Goal: Task Accomplishment & Management: Manage account settings

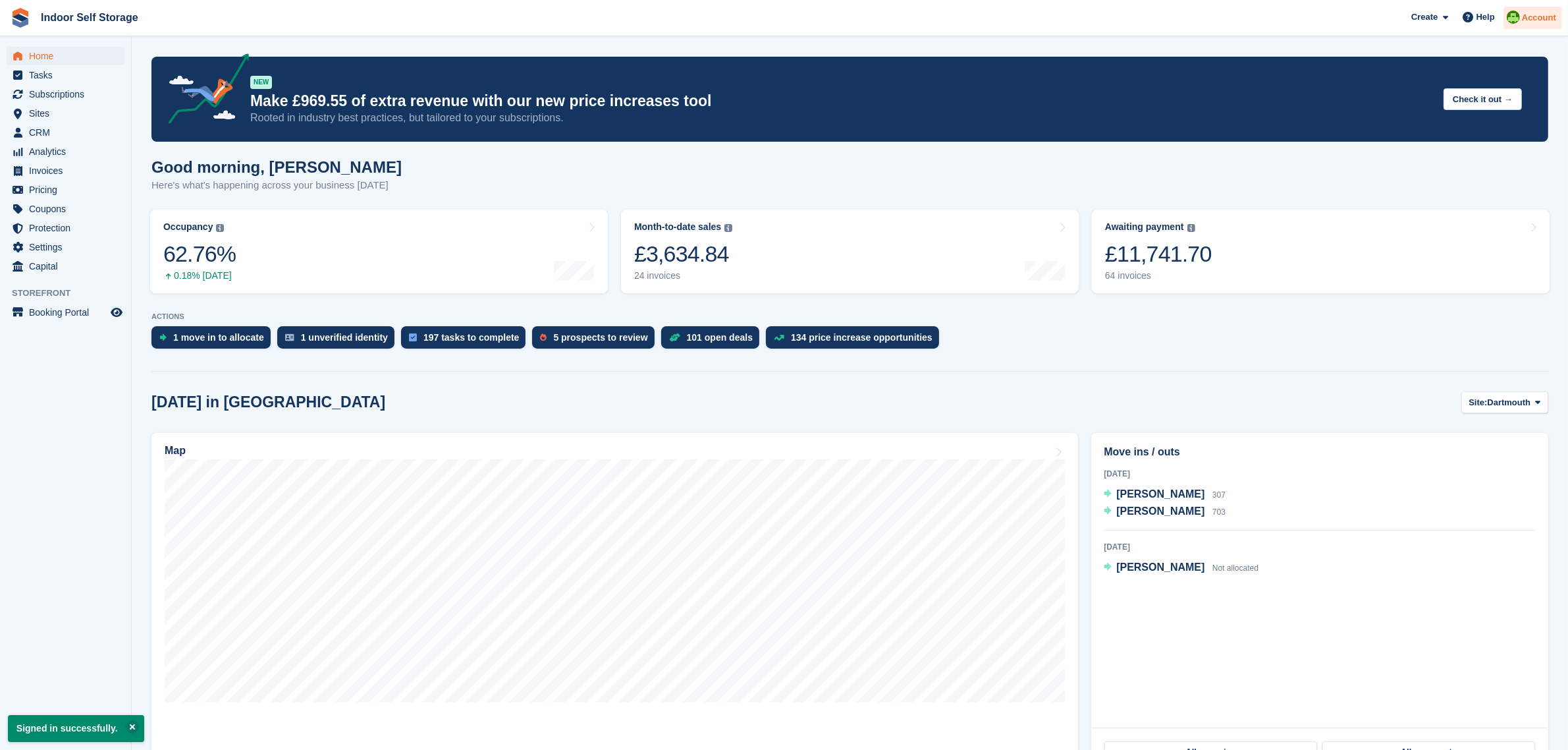
click at [1536, 15] on span "Account" at bounding box center [1539, 17] width 34 height 13
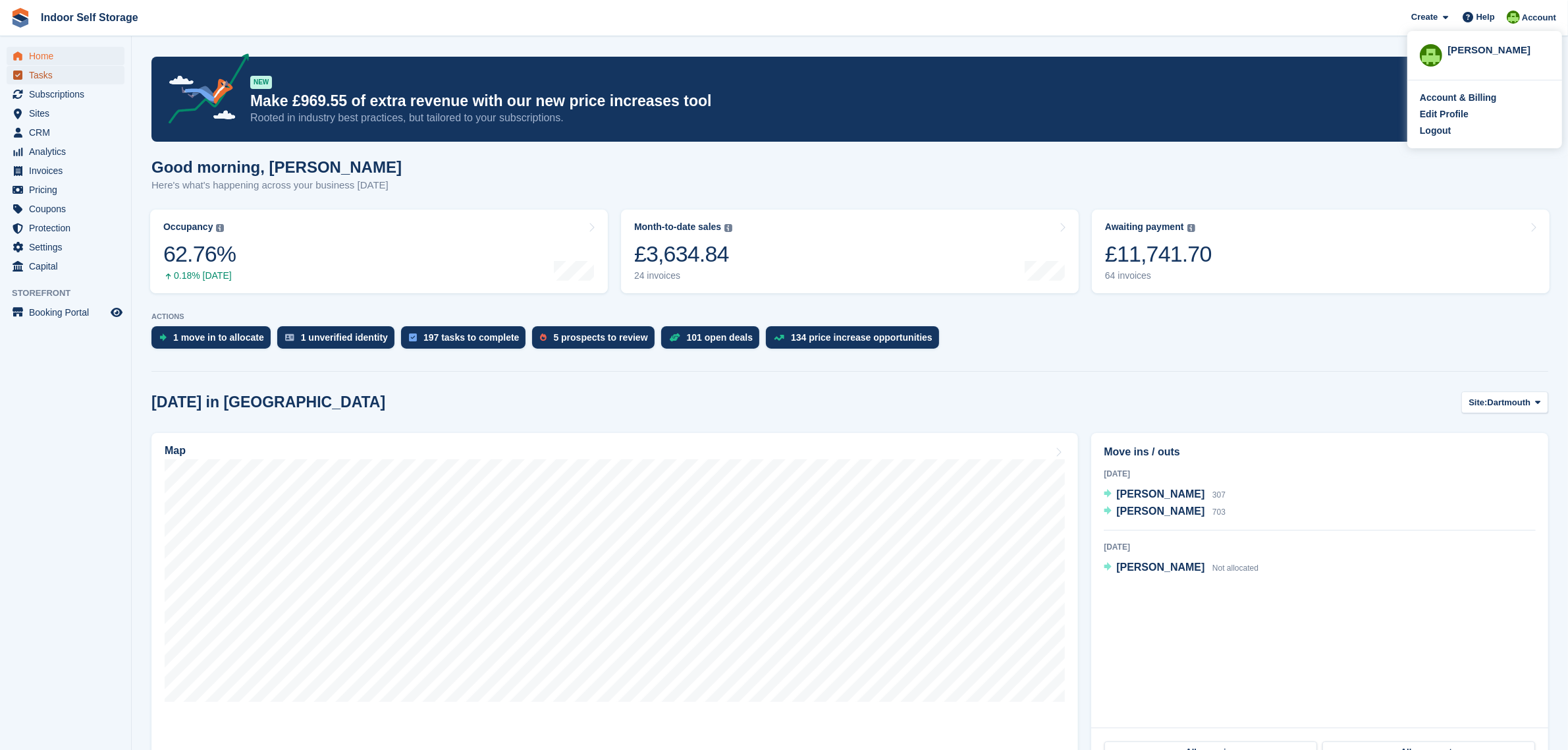
click at [44, 73] on span "Tasks" at bounding box center [68, 75] width 79 height 18
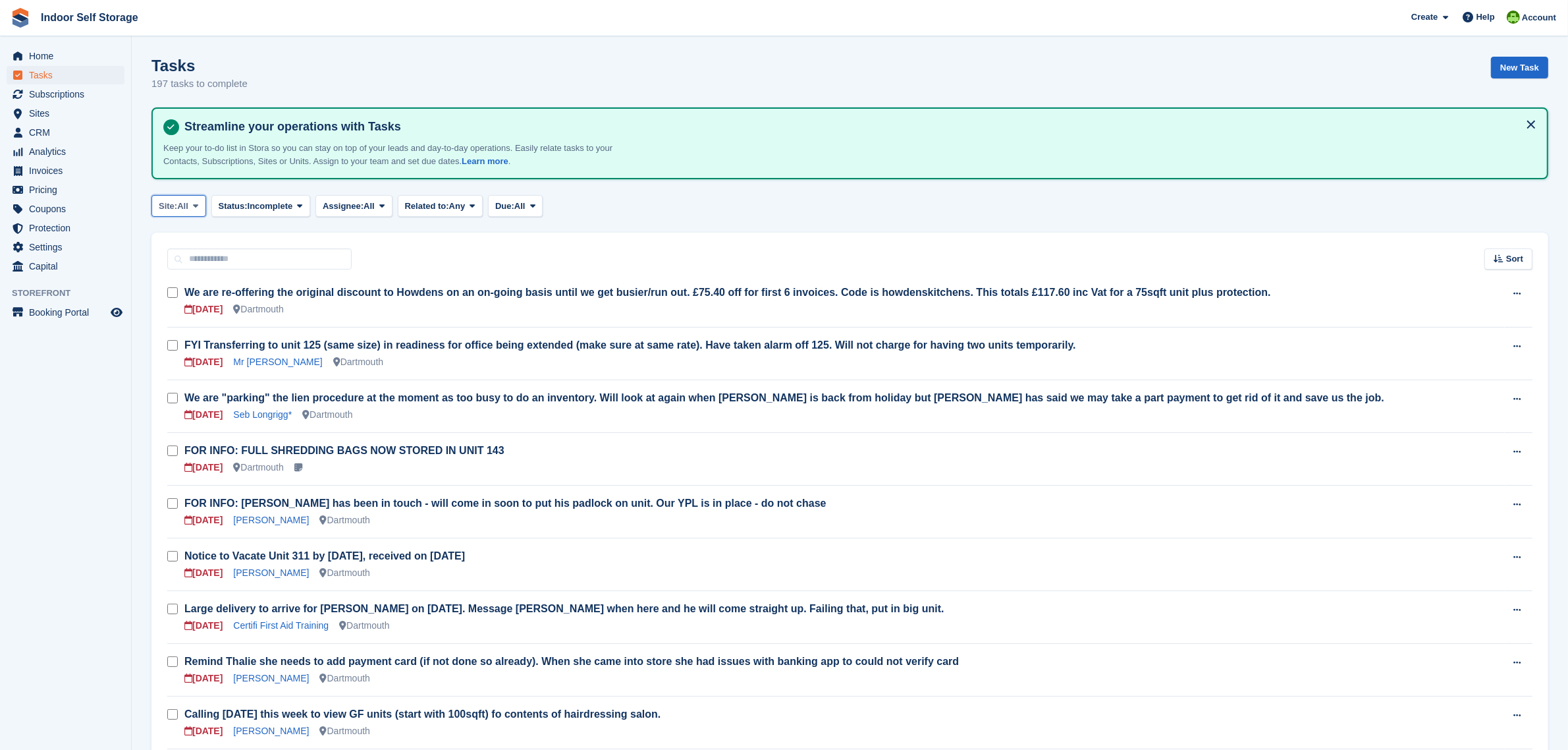
click at [186, 205] on span "All" at bounding box center [183, 205] width 11 height 13
click at [202, 266] on link "Dartmouth" at bounding box center [214, 261] width 115 height 23
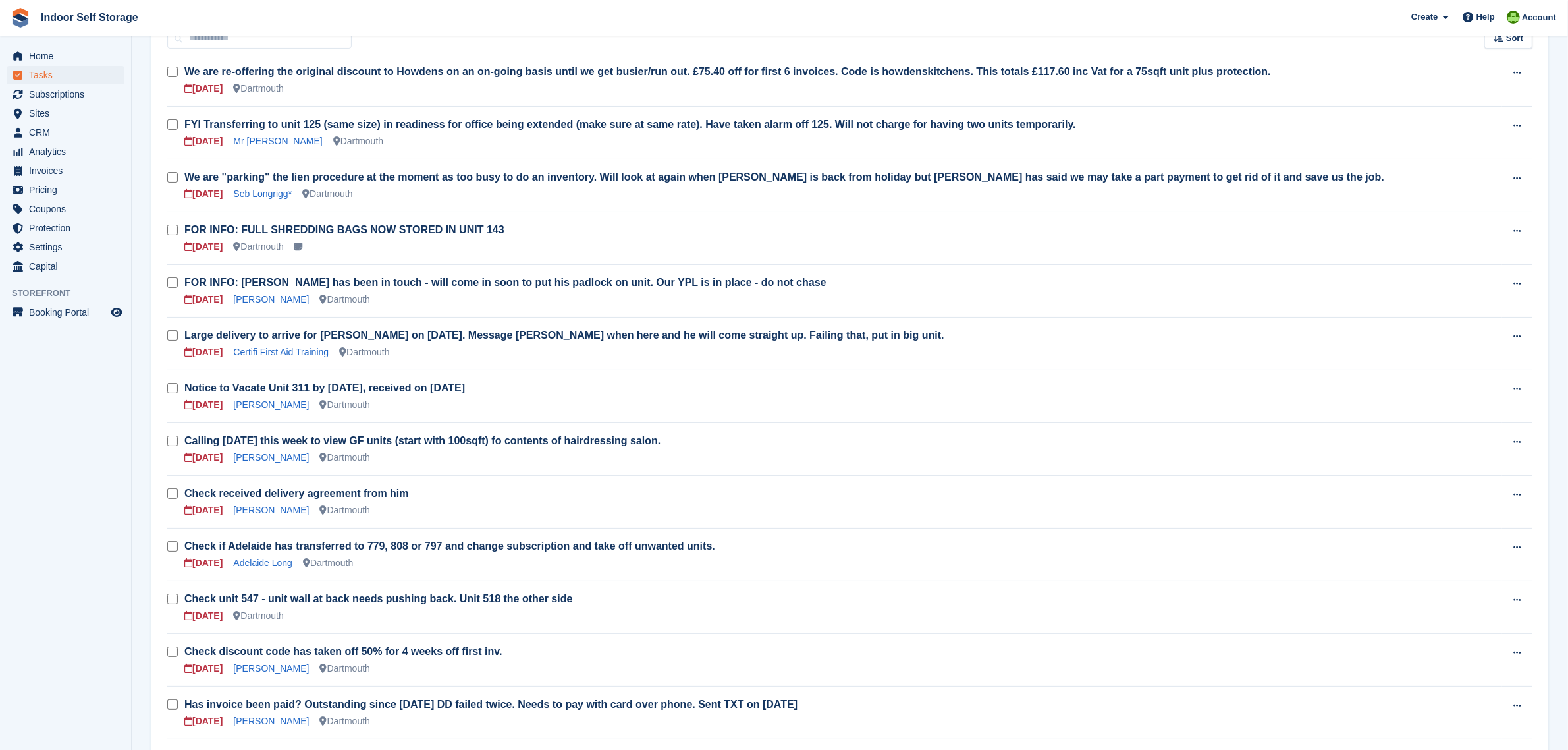
scroll to position [247, 0]
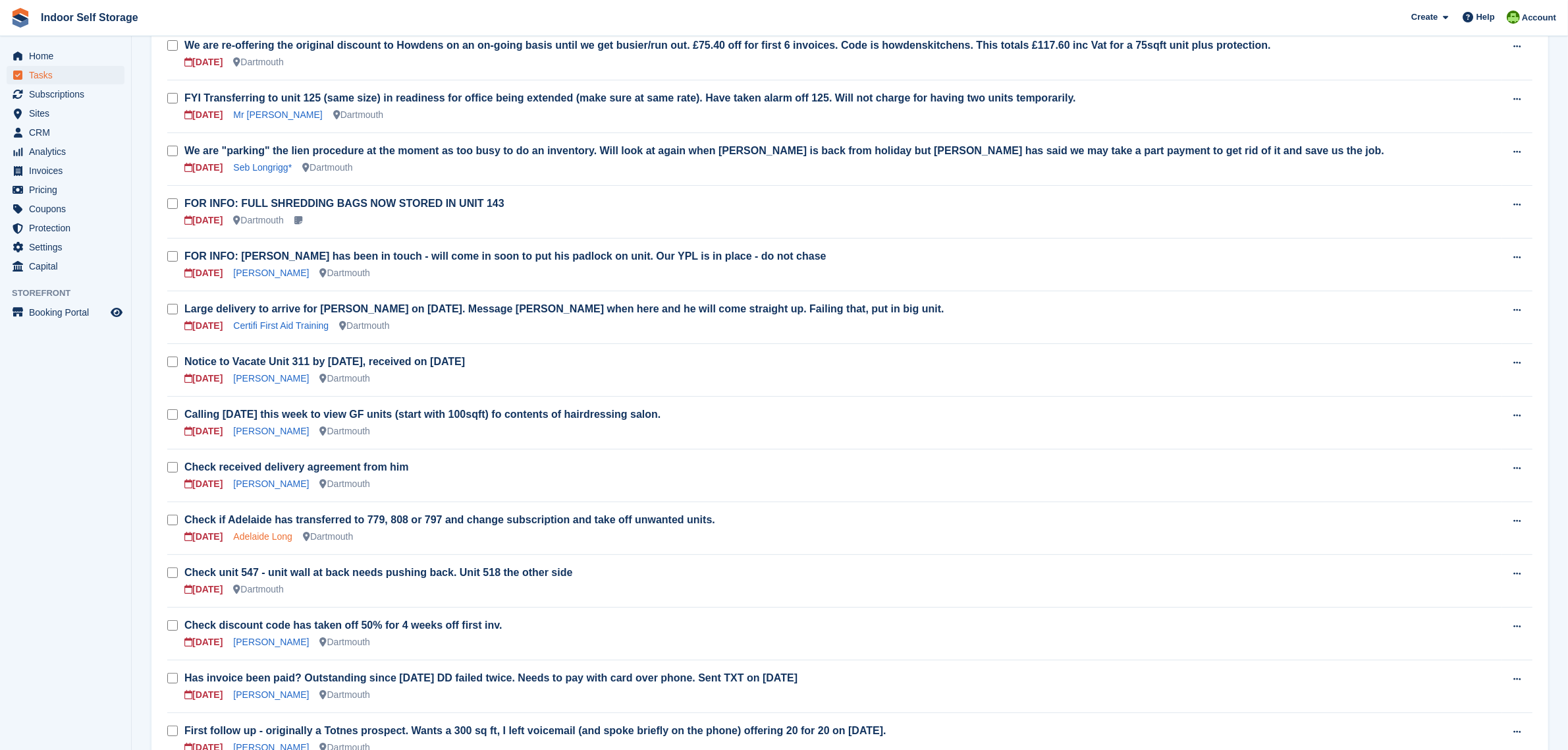
click at [271, 535] on link "Adelaide Long" at bounding box center [263, 536] width 60 height 11
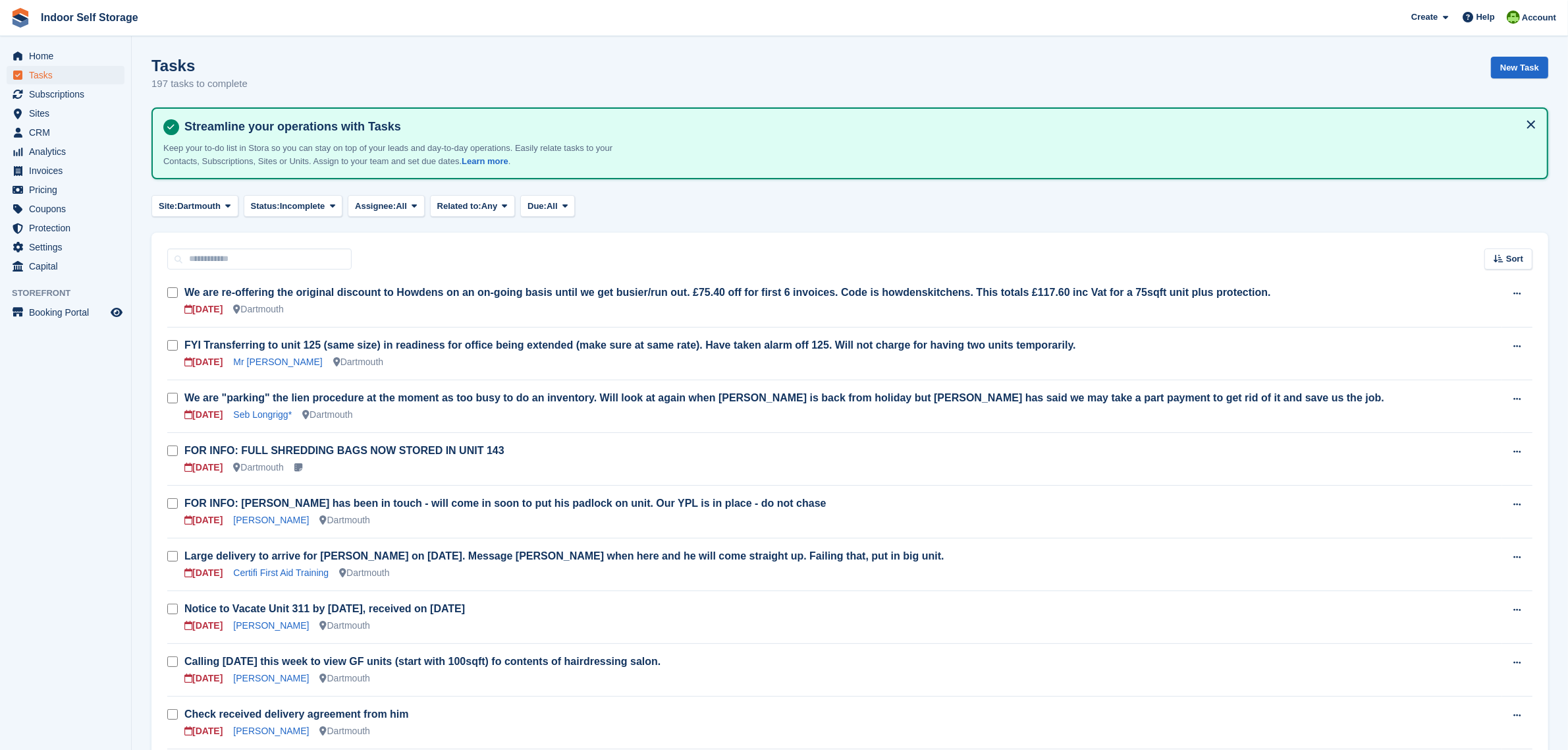
scroll to position [247, 0]
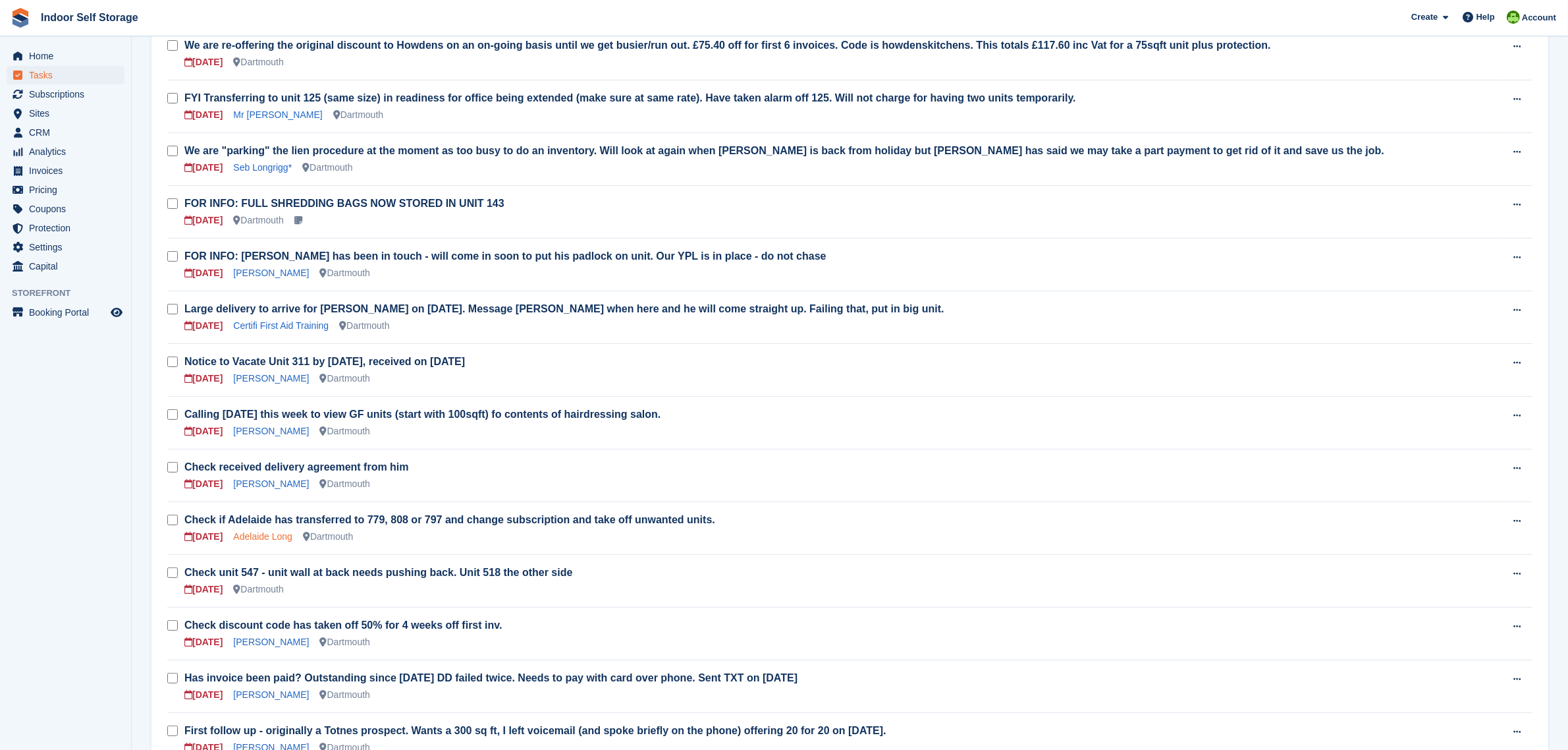
click at [273, 537] on link "Adelaide Long" at bounding box center [263, 536] width 60 height 11
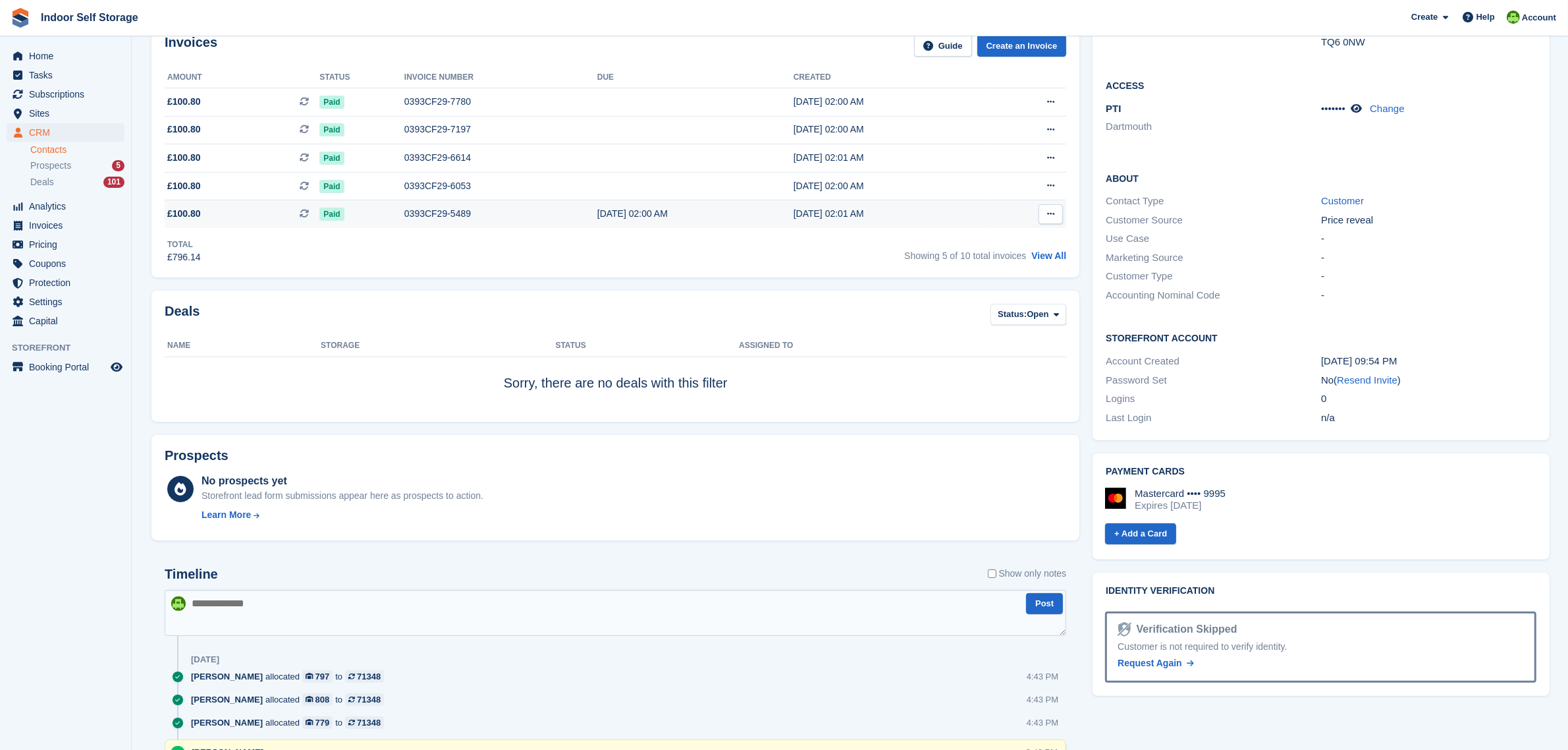
scroll to position [165, 0]
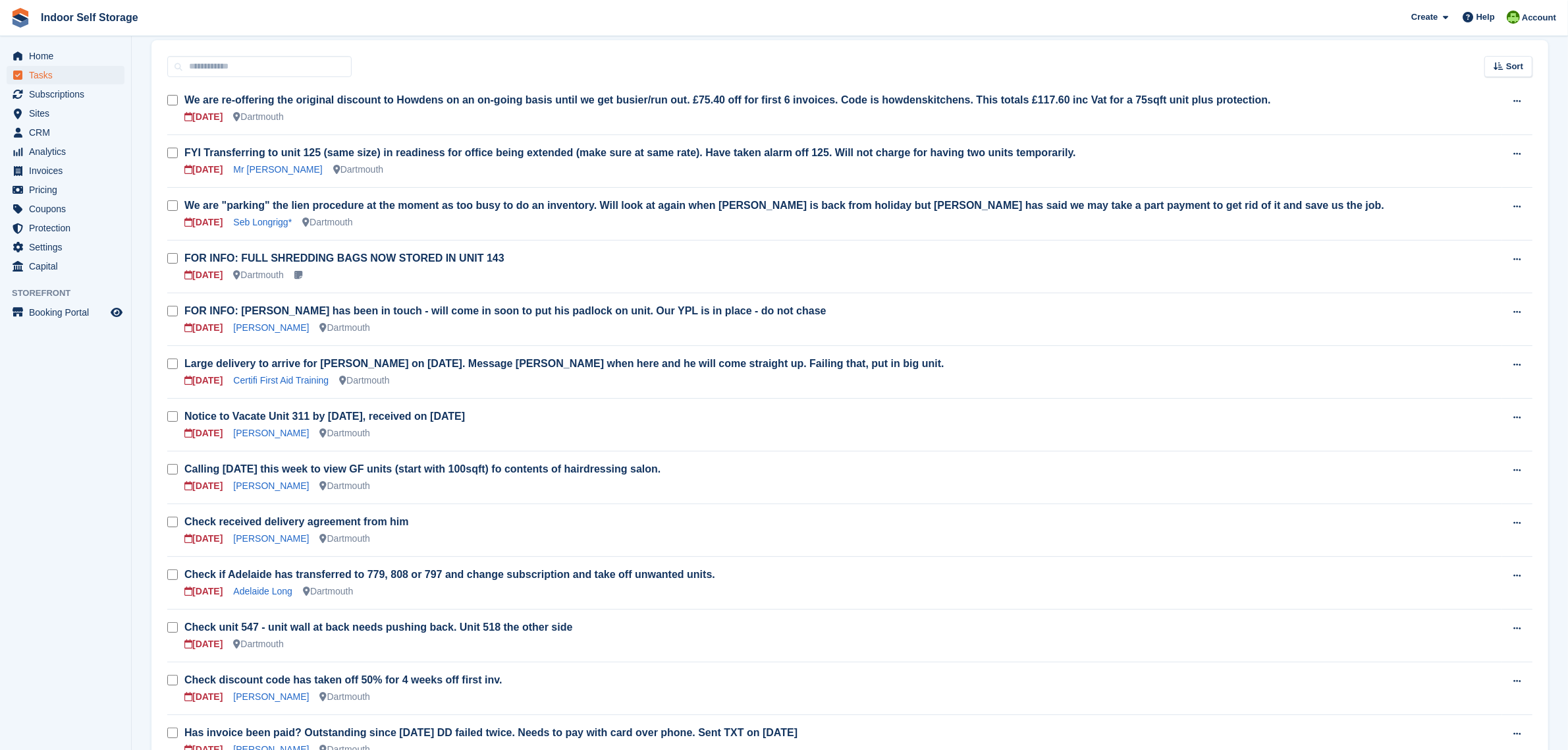
scroll to position [329, 0]
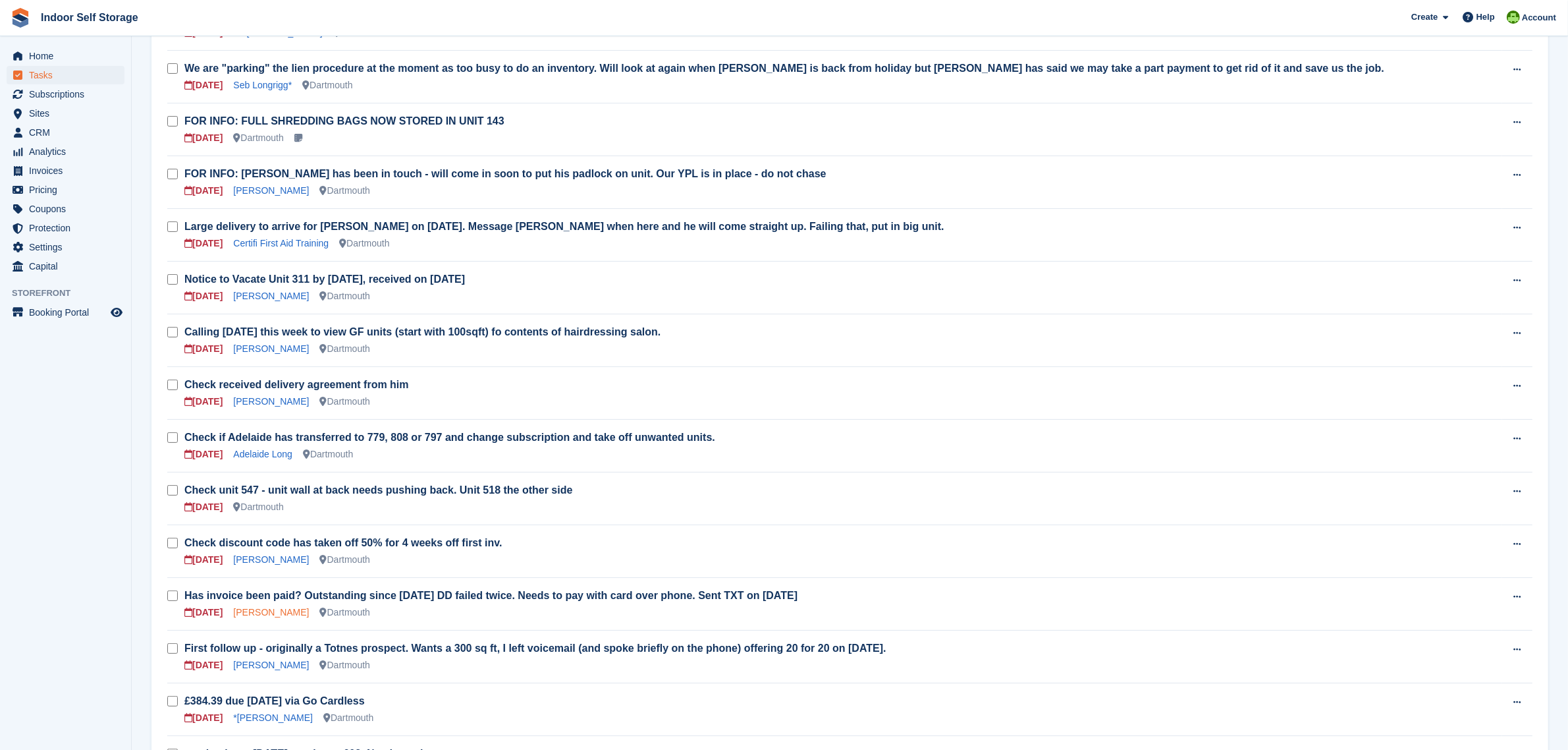
click at [258, 612] on link "Rebecca Batten" at bounding box center [271, 612] width 75 height 11
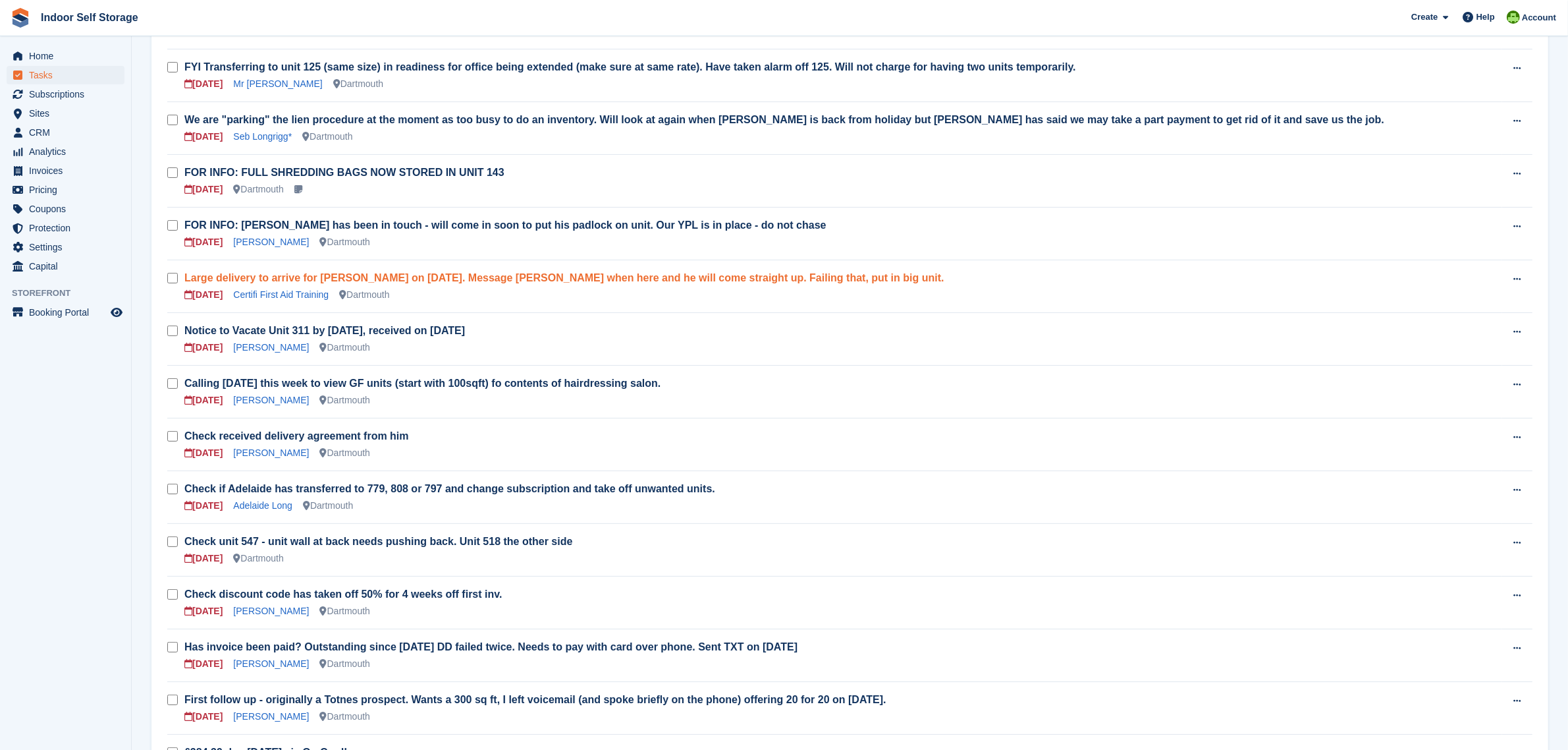
scroll to position [378, 0]
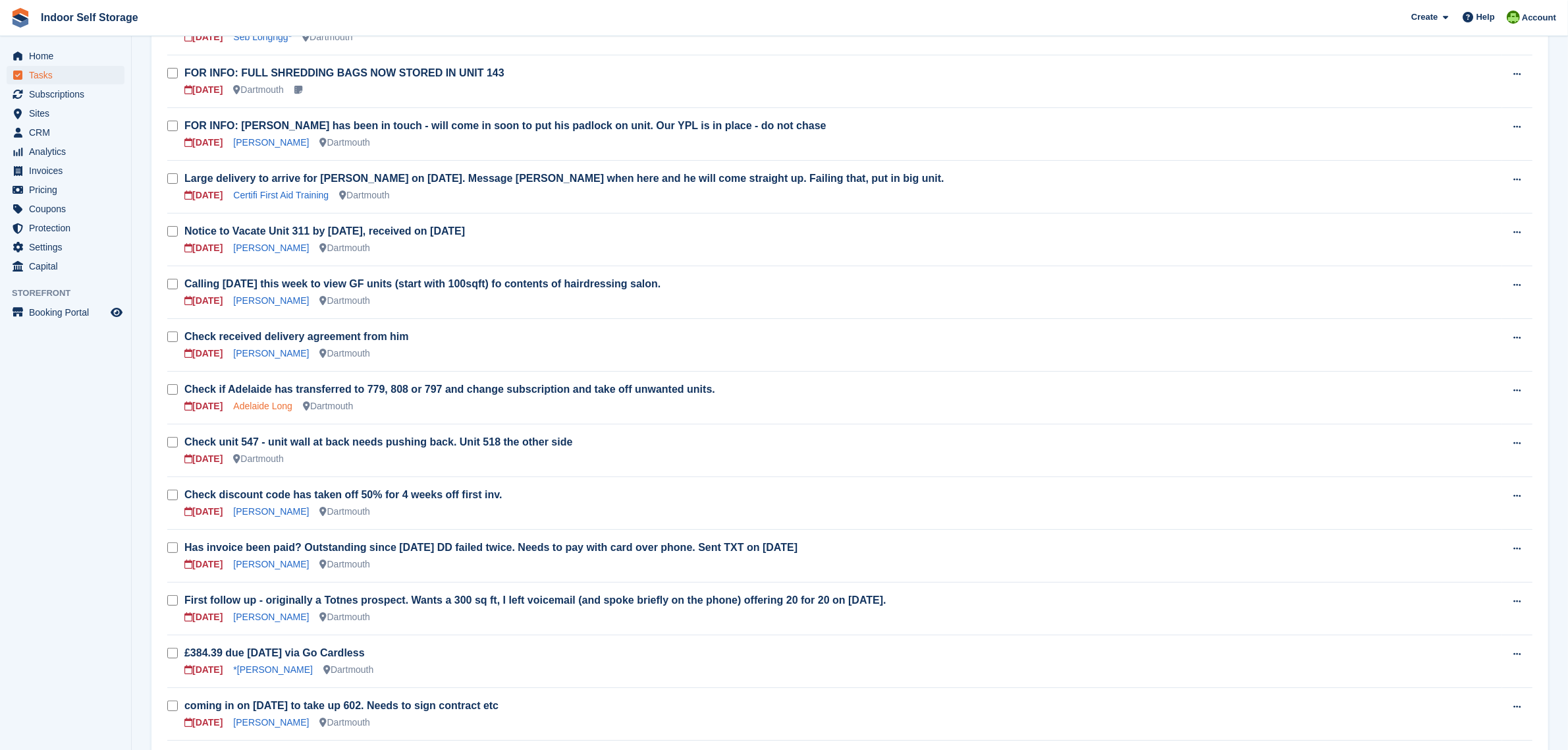
click at [271, 403] on link "Adelaide Long" at bounding box center [263, 406] width 60 height 11
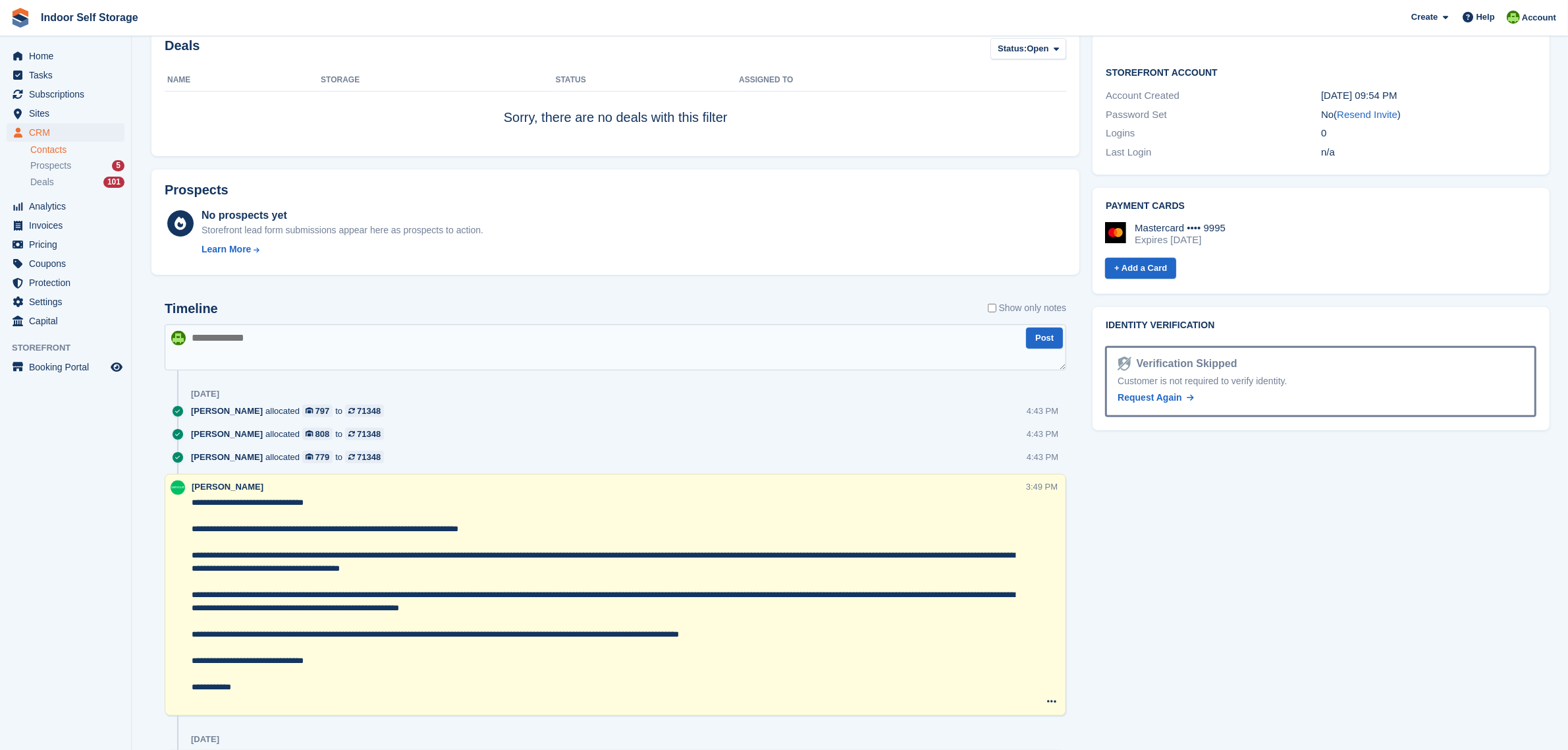
scroll to position [82, 0]
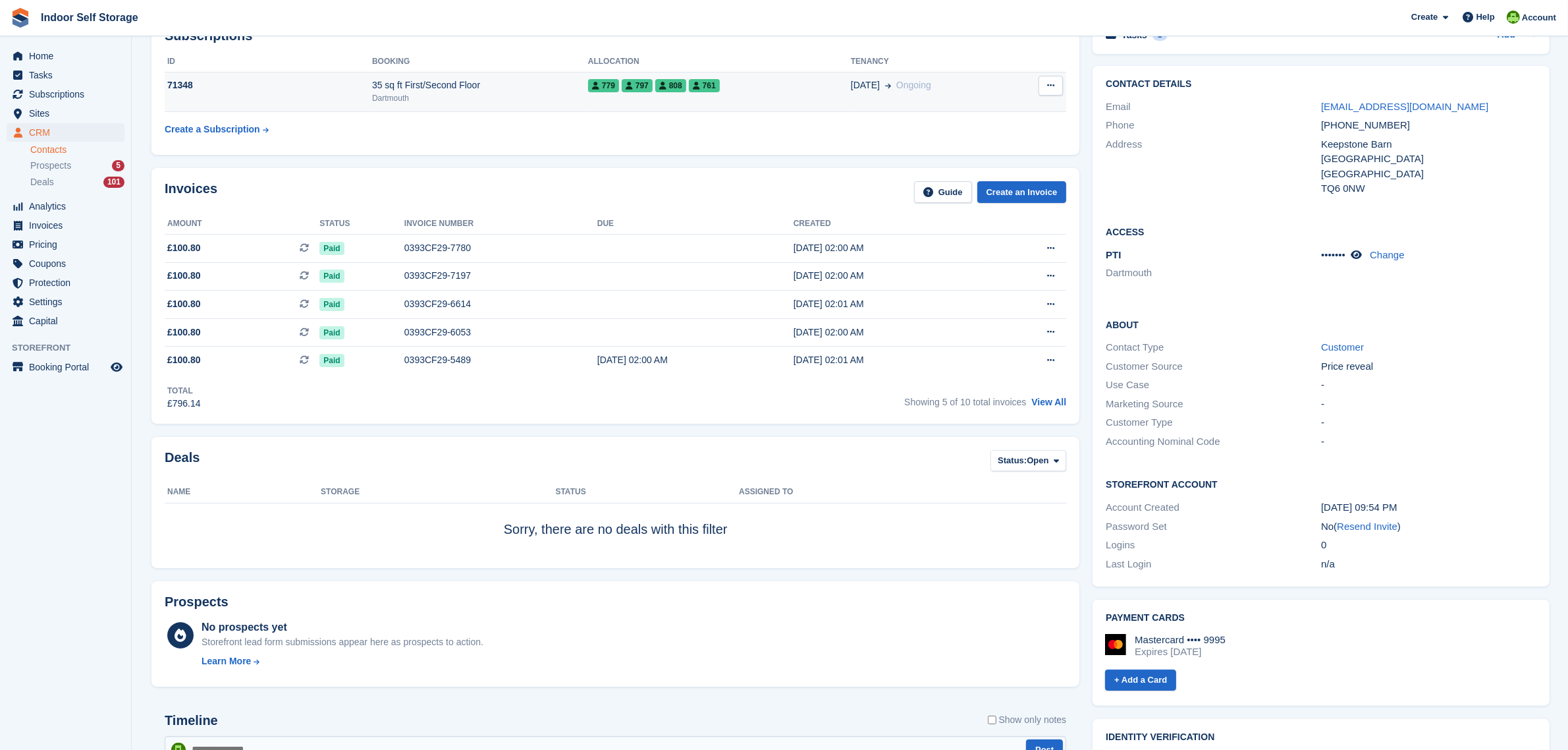
click at [702, 87] on span "761" at bounding box center [704, 85] width 31 height 13
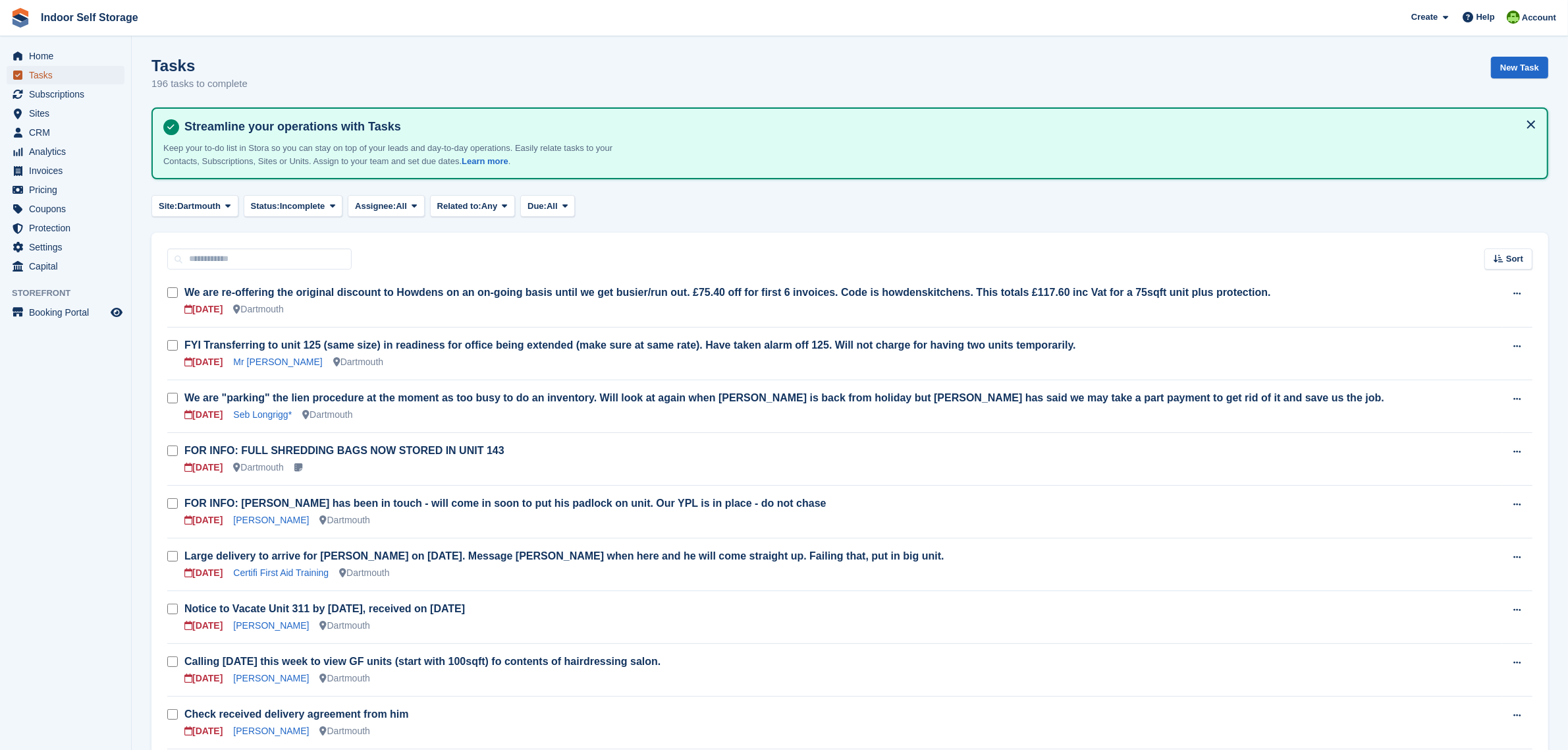
click at [31, 75] on span "Tasks" at bounding box center [68, 75] width 79 height 18
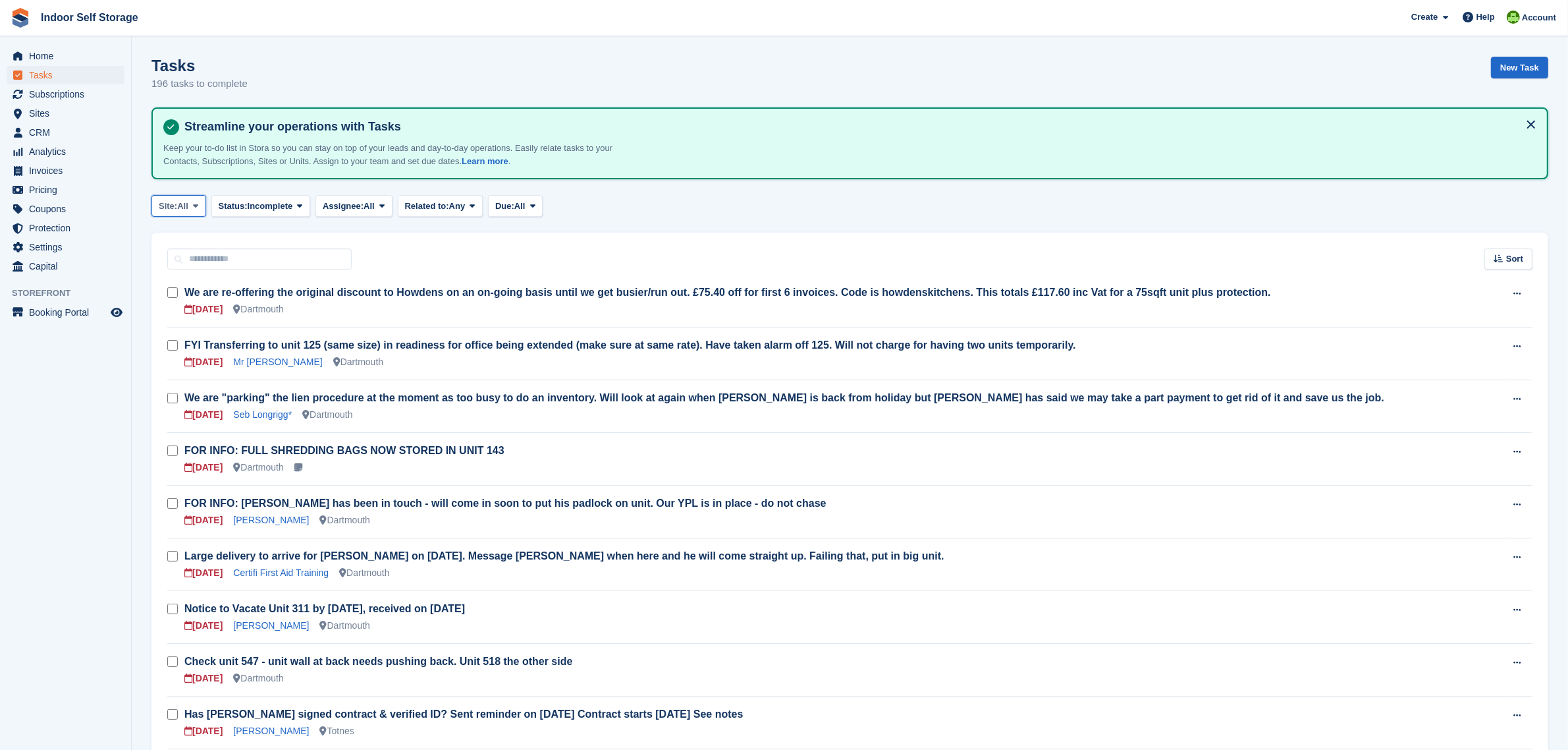
click at [174, 206] on span "Site:" at bounding box center [168, 205] width 18 height 13
click at [180, 262] on link "Dartmouth" at bounding box center [214, 261] width 115 height 23
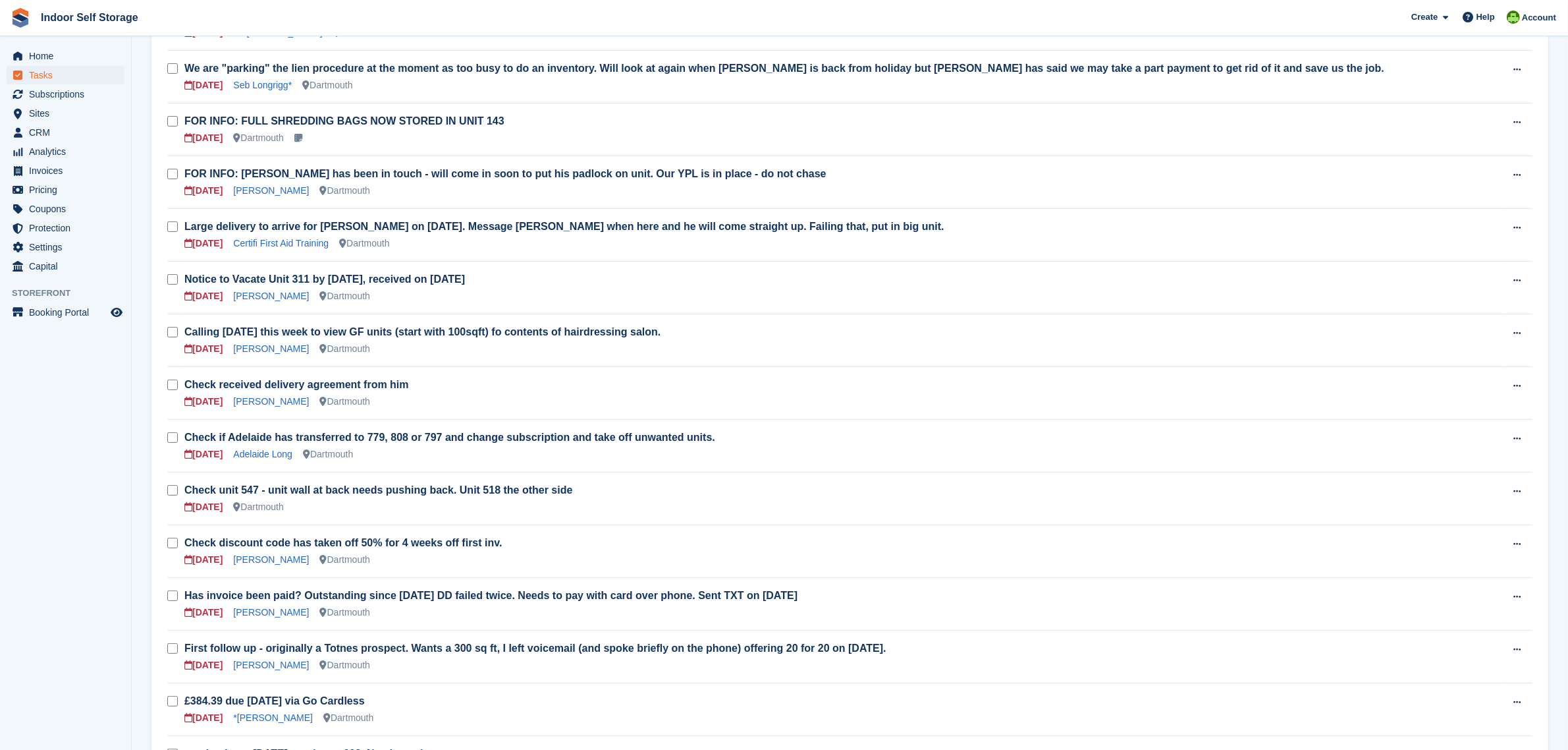
scroll to position [412, 0]
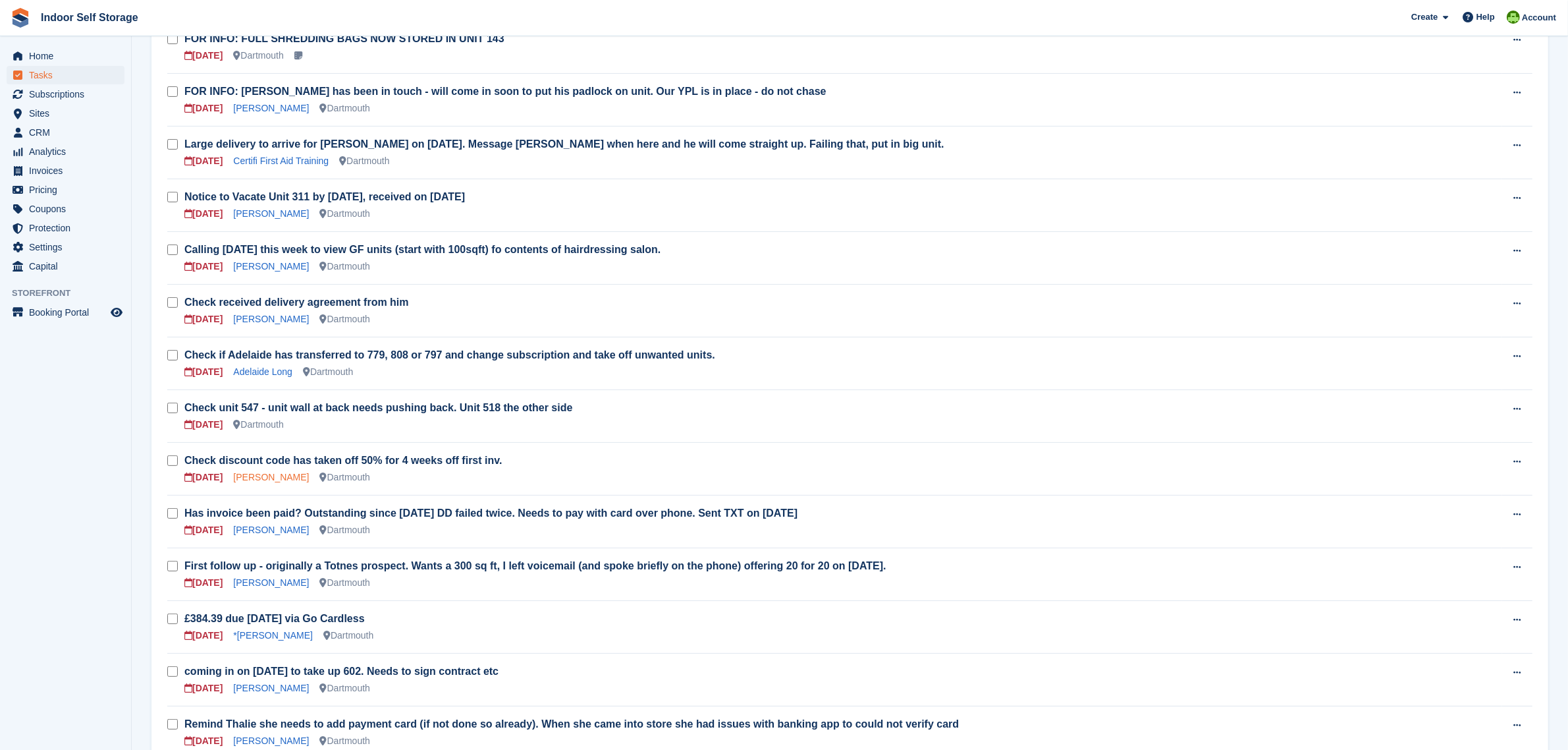
click at [291, 475] on link "Sadie Hamlyn-Taylor" at bounding box center [271, 477] width 75 height 11
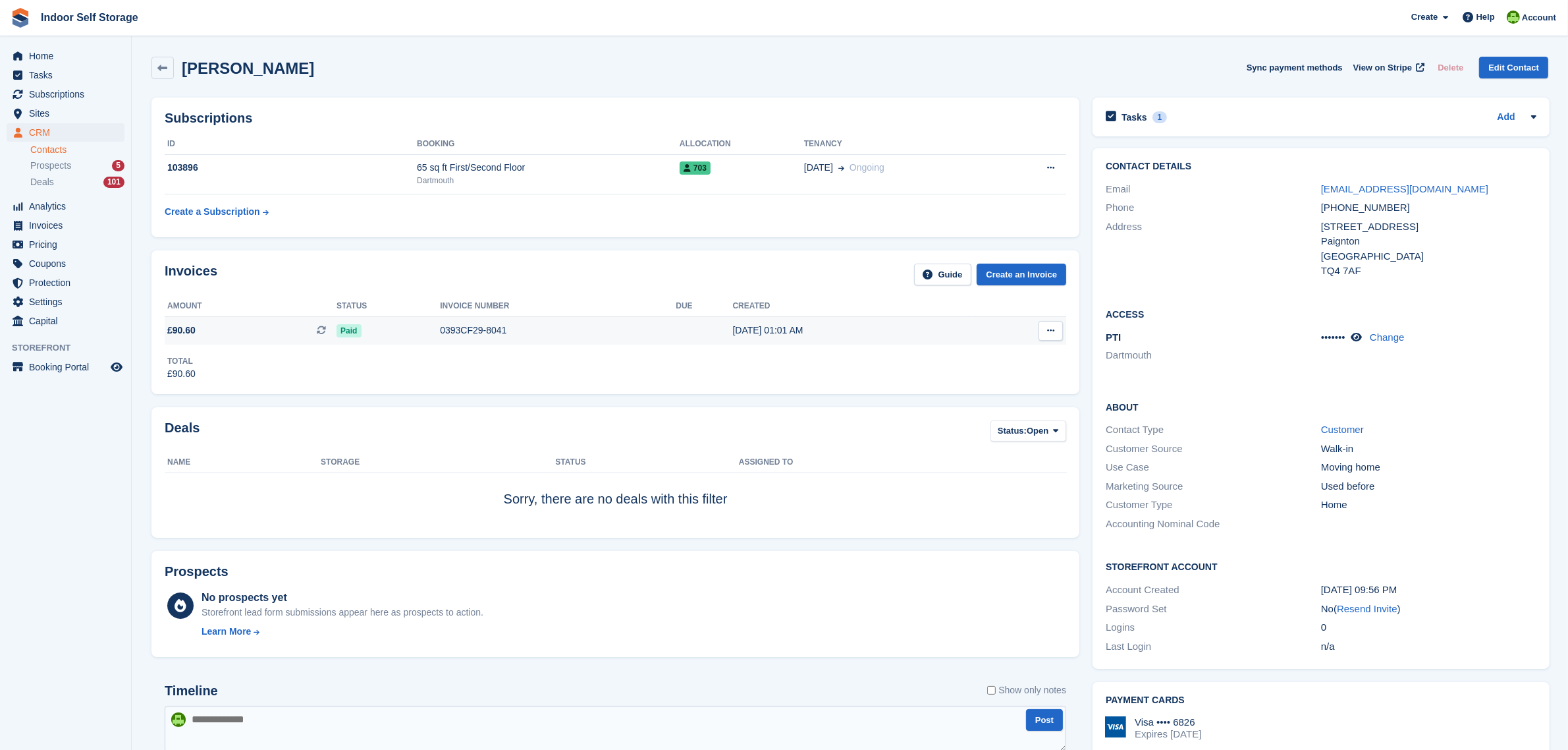
click at [457, 329] on div "0393CF29-8041" at bounding box center [558, 330] width 236 height 14
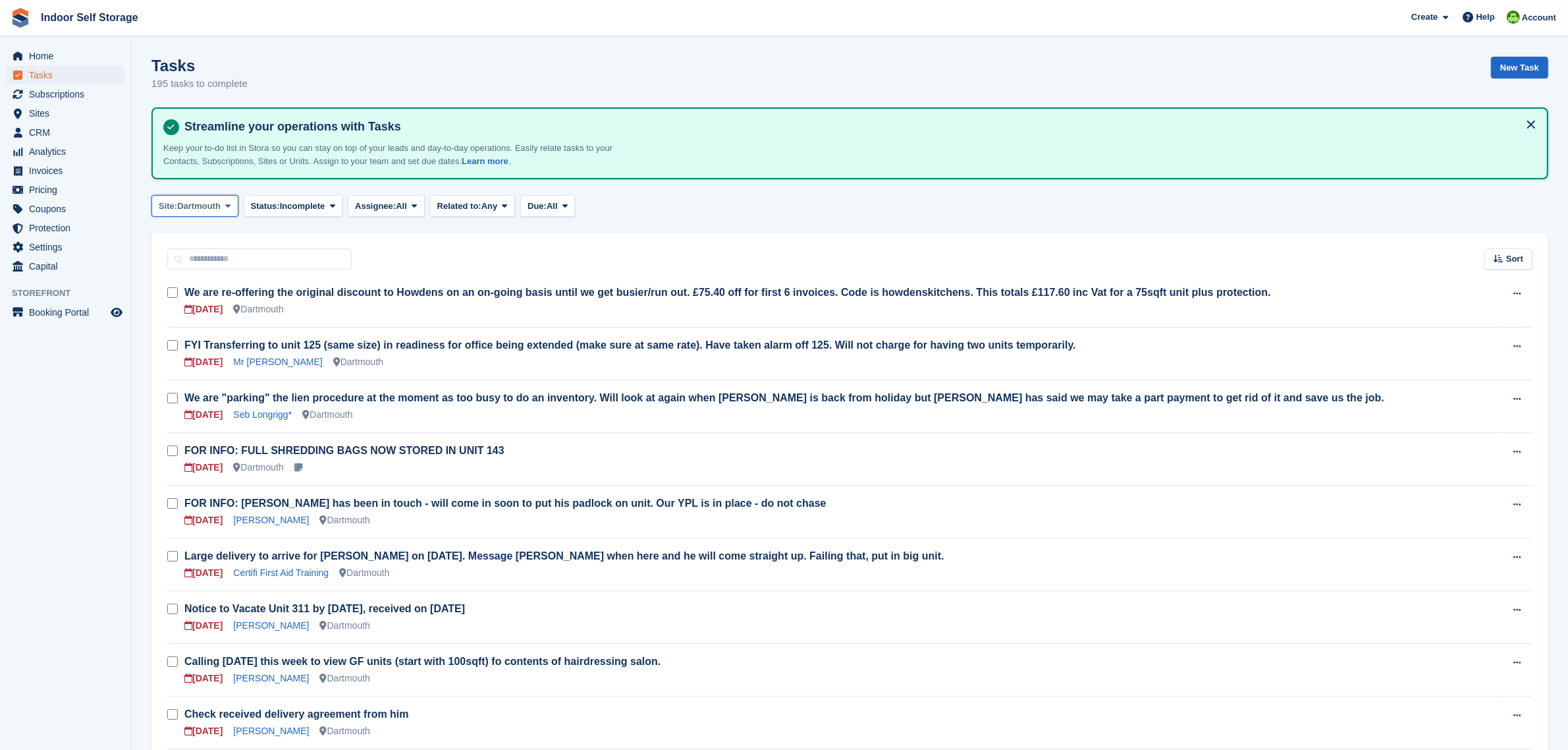
click at [192, 203] on span "Dartmouth" at bounding box center [199, 205] width 44 height 13
click at [178, 290] on link "Totnes" at bounding box center [214, 284] width 115 height 23
click at [50, 131] on span "CRM" at bounding box center [68, 132] width 79 height 18
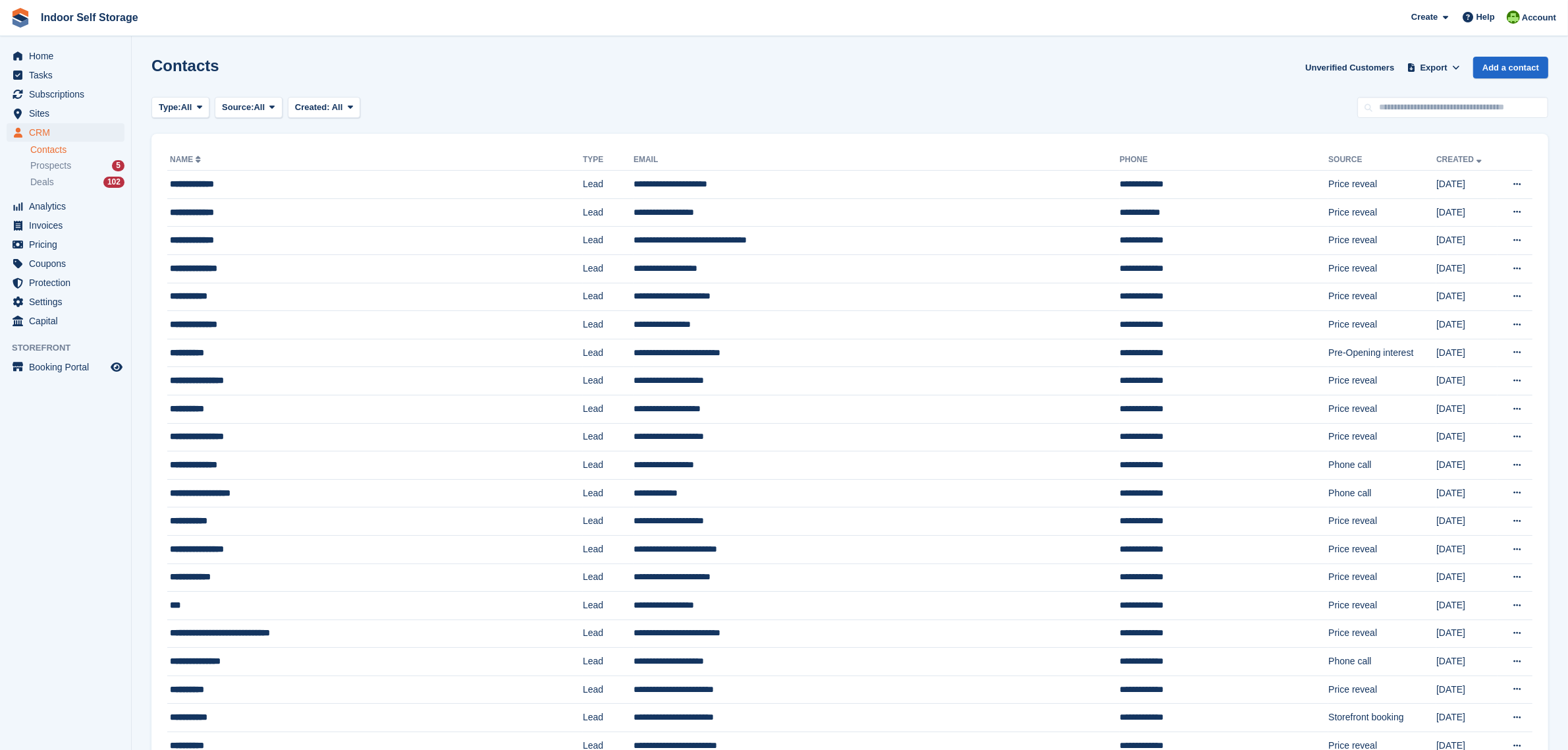
click at [56, 147] on link "Contacts" at bounding box center [77, 150] width 94 height 13
click at [1400, 112] on input "text" at bounding box center [1452, 107] width 191 height 22
type input "*******"
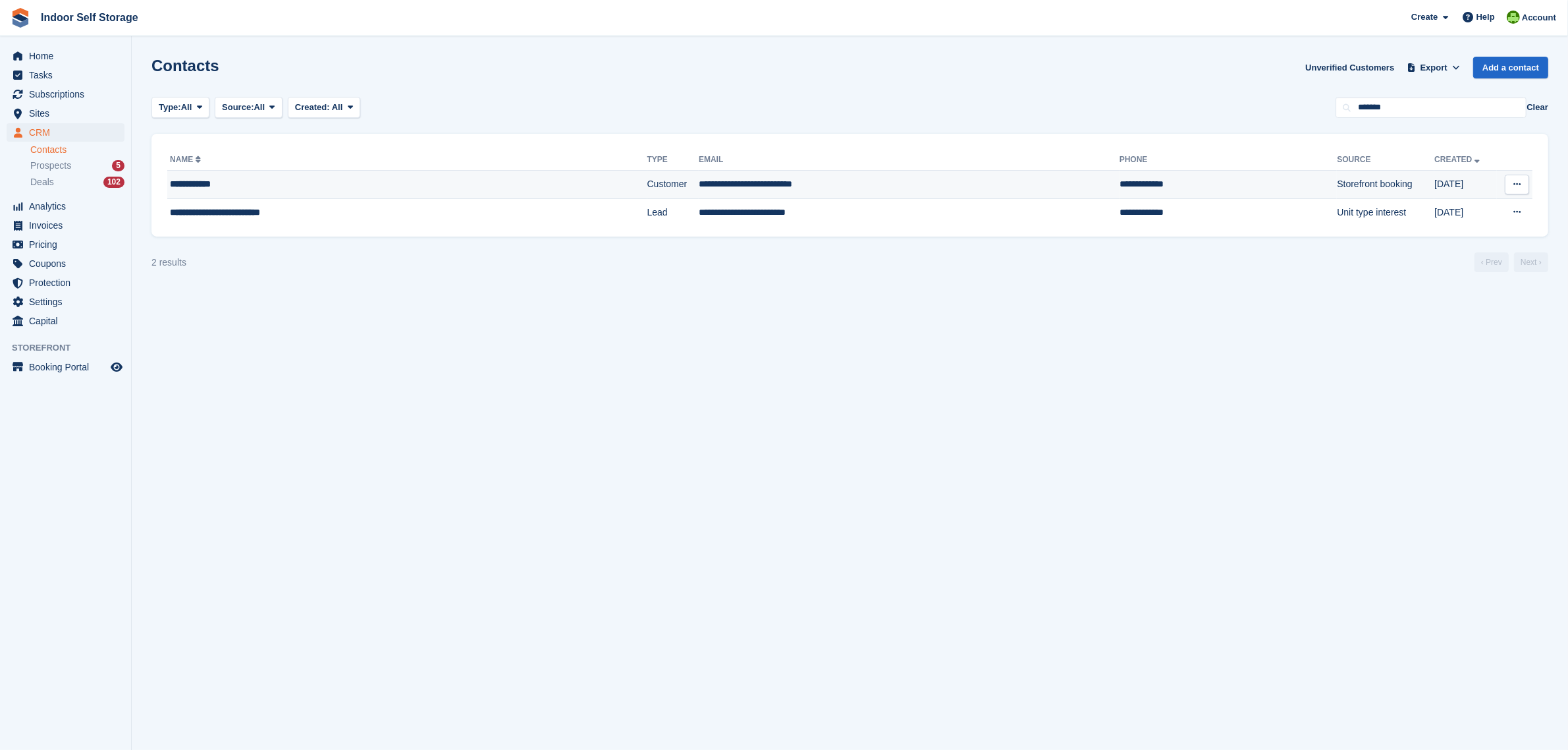
click at [747, 191] on td "**********" at bounding box center [909, 185] width 420 height 29
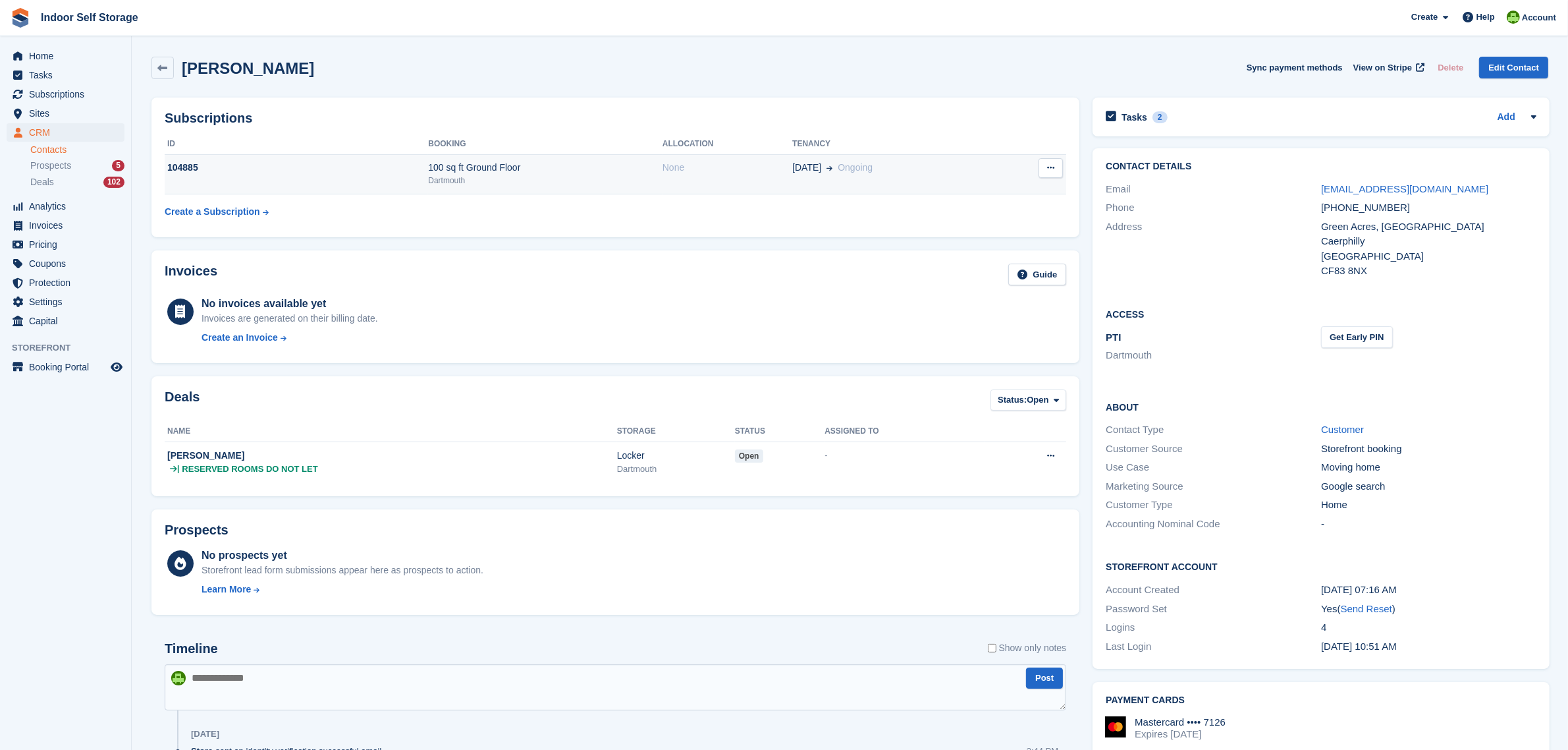
click at [532, 169] on div "100 sq ft Ground Floor" at bounding box center [545, 168] width 235 height 14
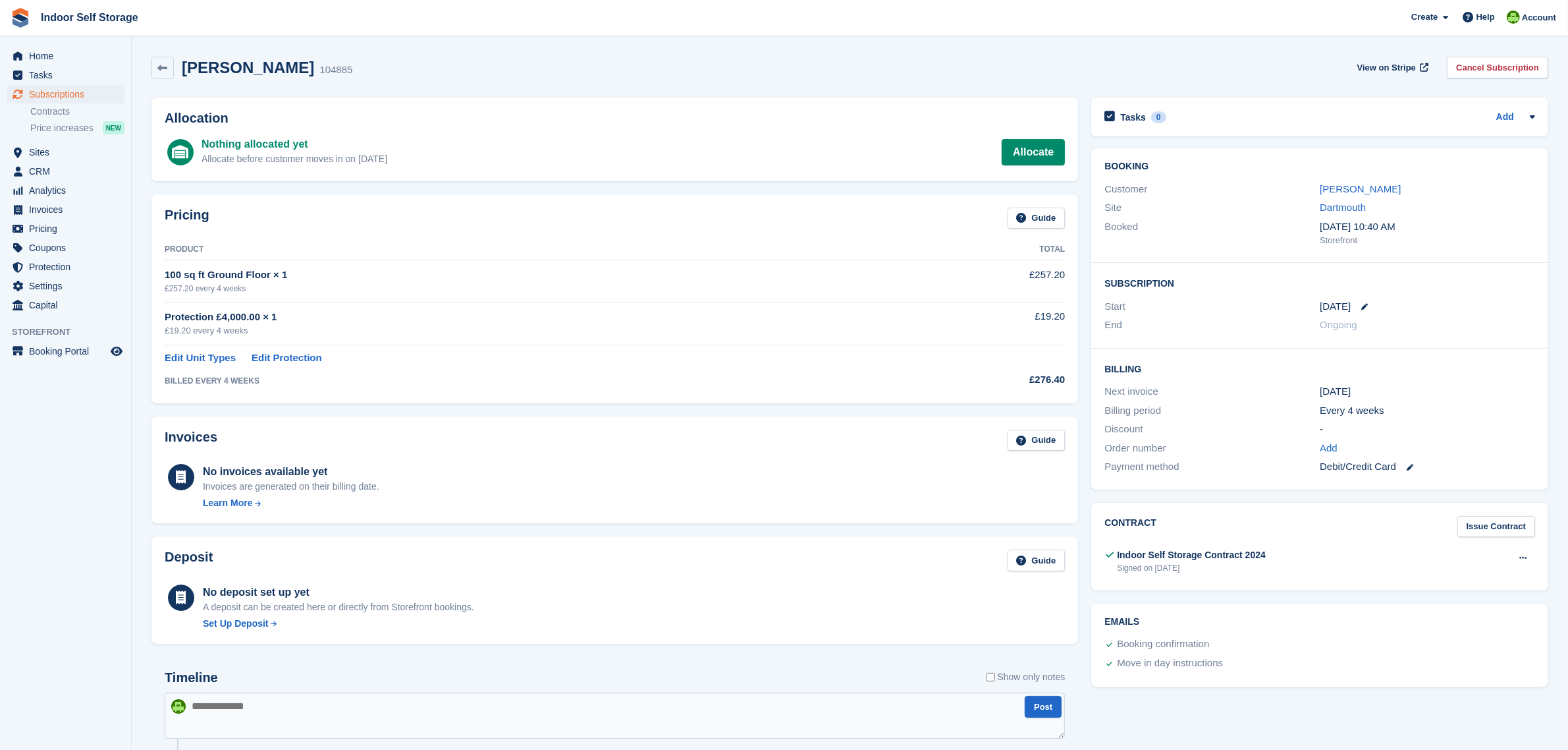
click at [319, 147] on div "Nothing allocated yet" at bounding box center [294, 144] width 186 height 16
click at [1003, 147] on div "Nothing allocated yet Allocate before customer moves in on [DATE] Allocate" at bounding box center [633, 153] width 864 height 32
click at [1012, 155] on link "Allocate" at bounding box center [1034, 152] width 63 height 26
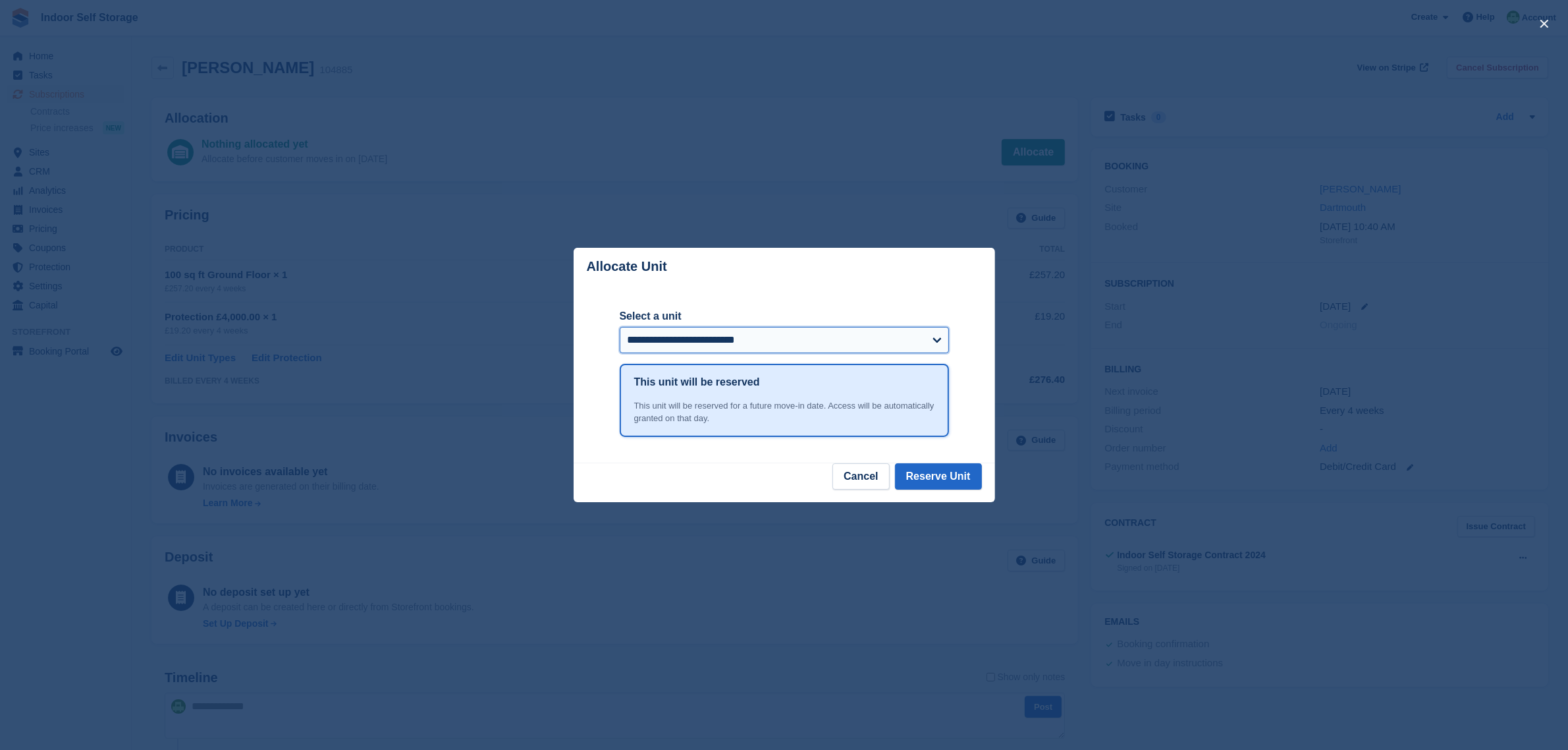
click at [936, 344] on select "**********" at bounding box center [784, 340] width 329 height 26
click at [867, 476] on button "Cancel" at bounding box center [861, 476] width 57 height 26
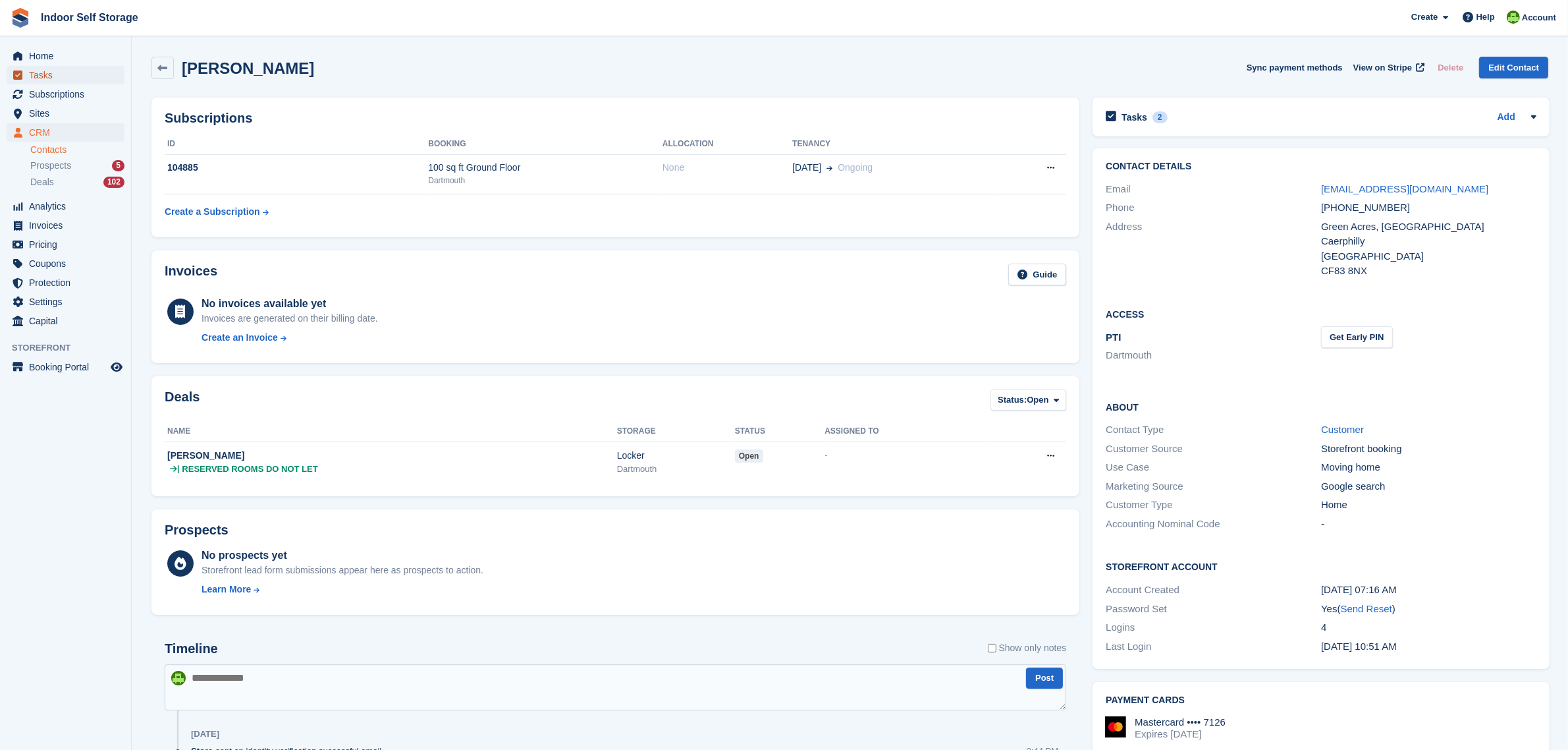
click at [44, 76] on span "Tasks" at bounding box center [68, 75] width 79 height 18
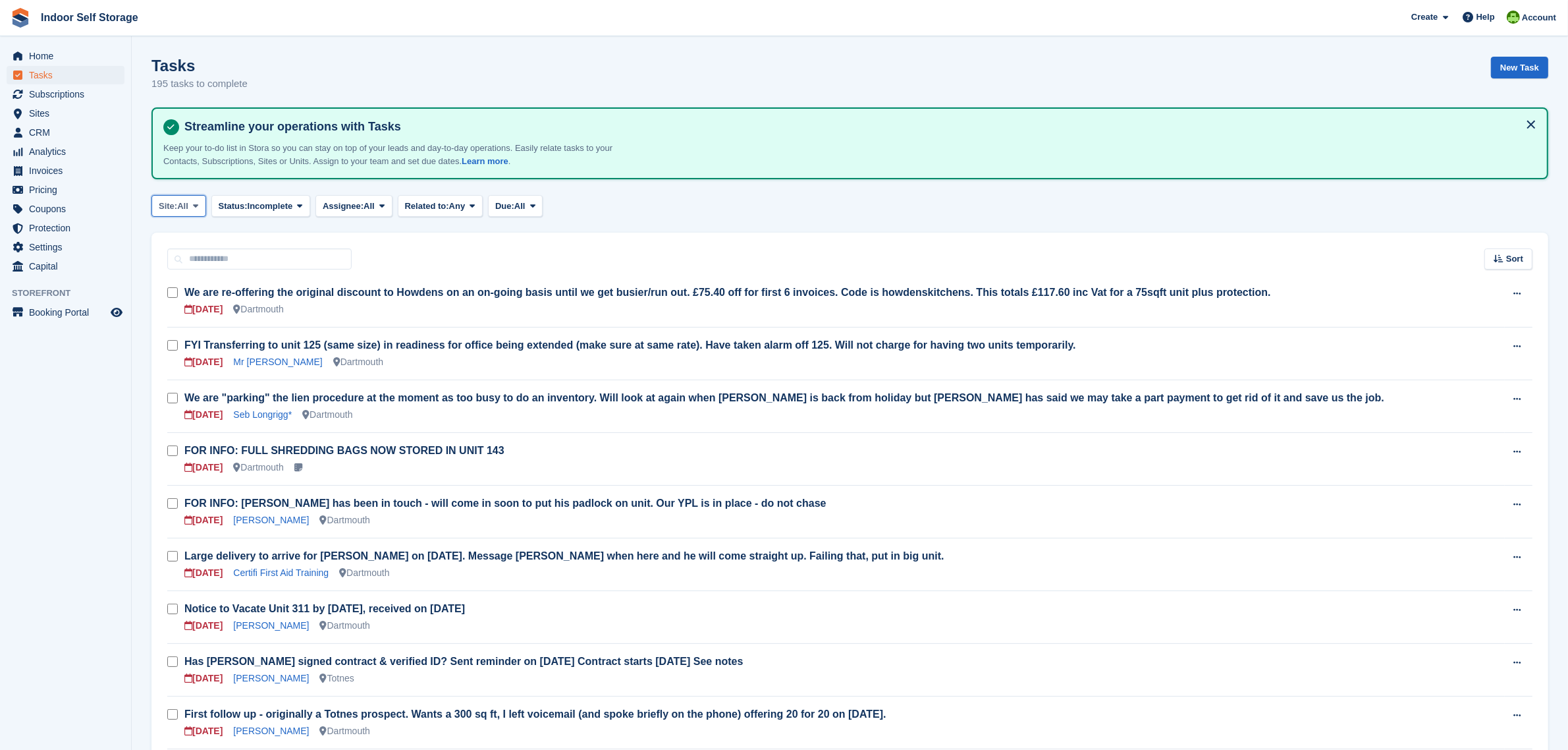
click at [179, 208] on span "All" at bounding box center [183, 205] width 11 height 13
click at [196, 259] on link "Dartmouth" at bounding box center [214, 261] width 115 height 23
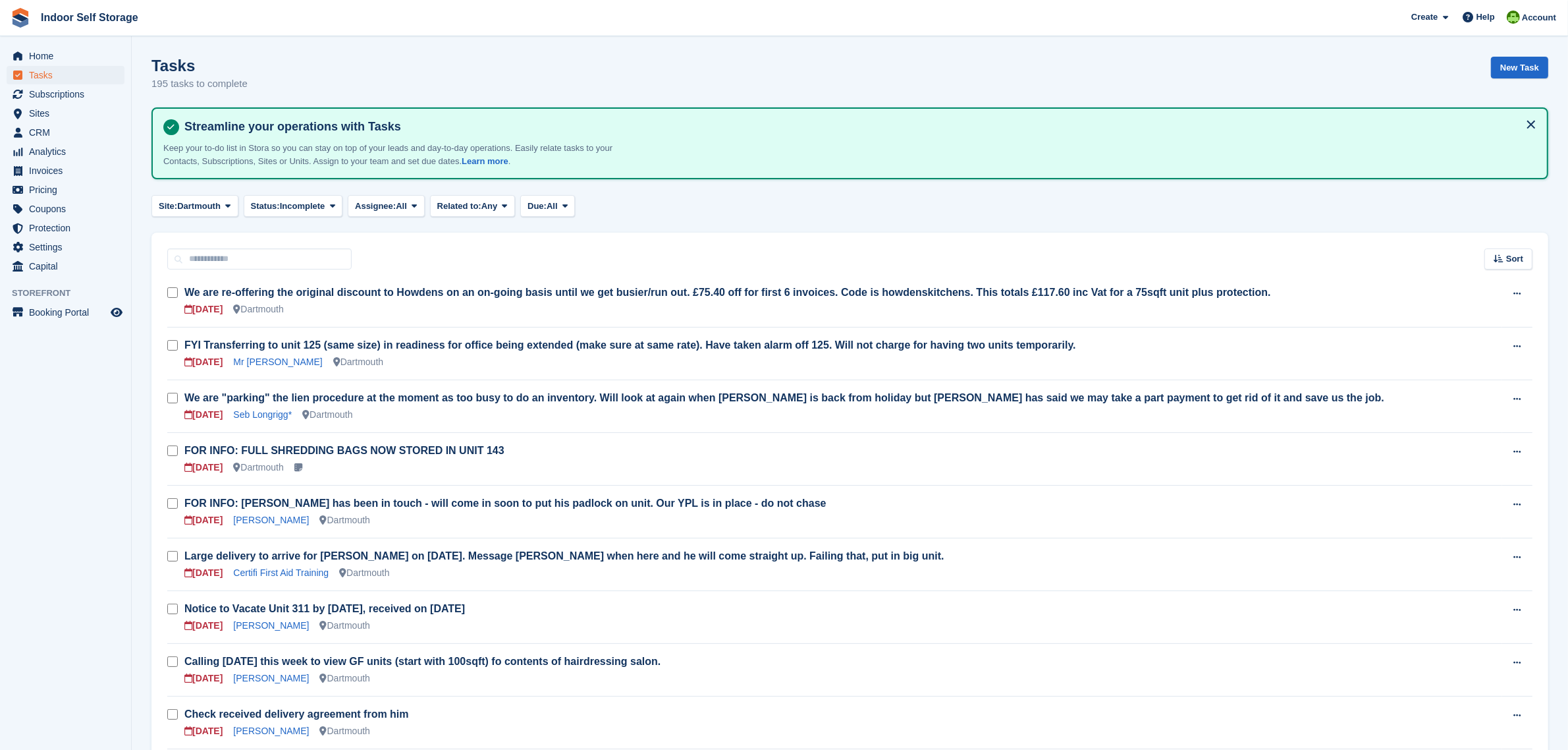
scroll to position [82, 0]
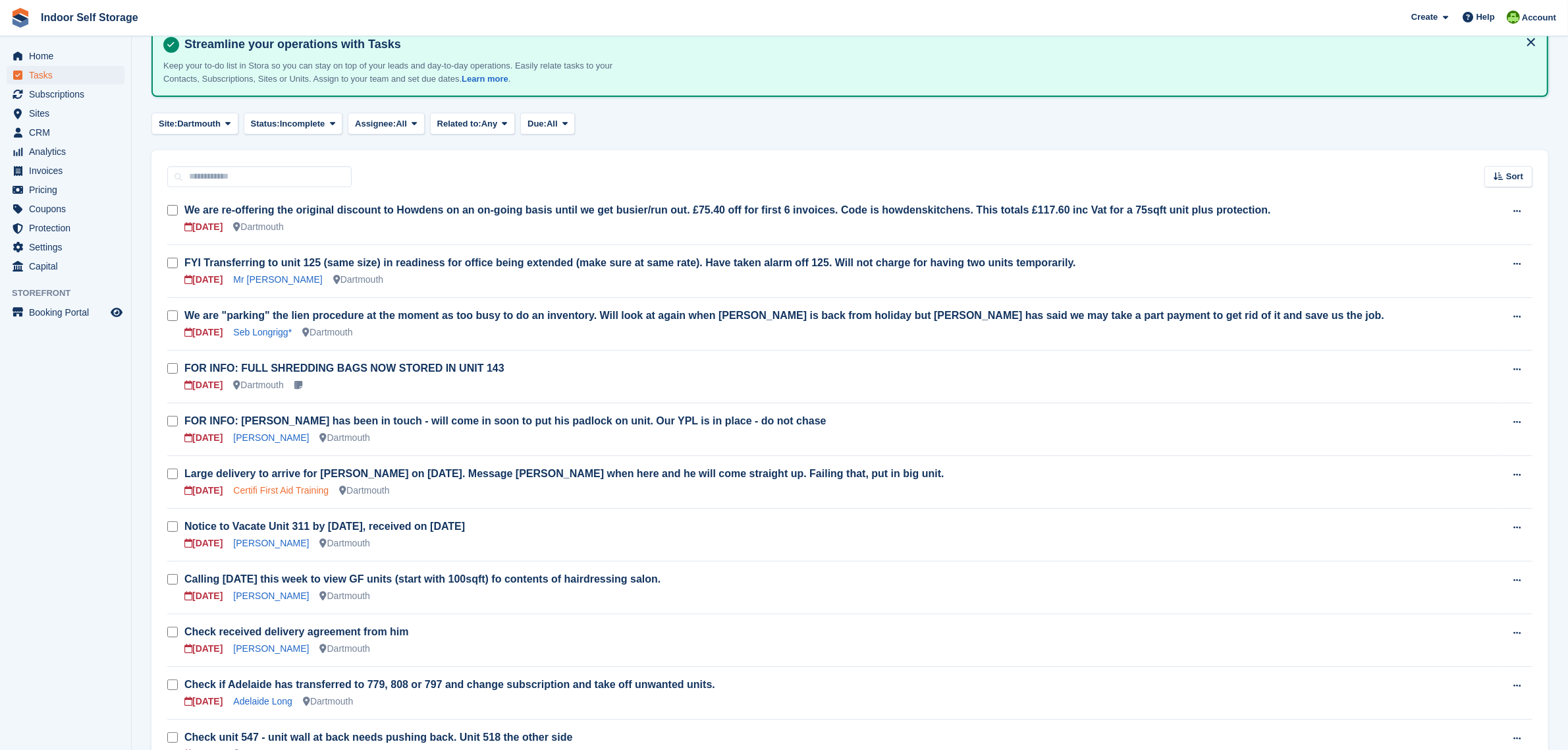
click at [318, 489] on link "Certifi First Aid Training" at bounding box center [281, 490] width 95 height 11
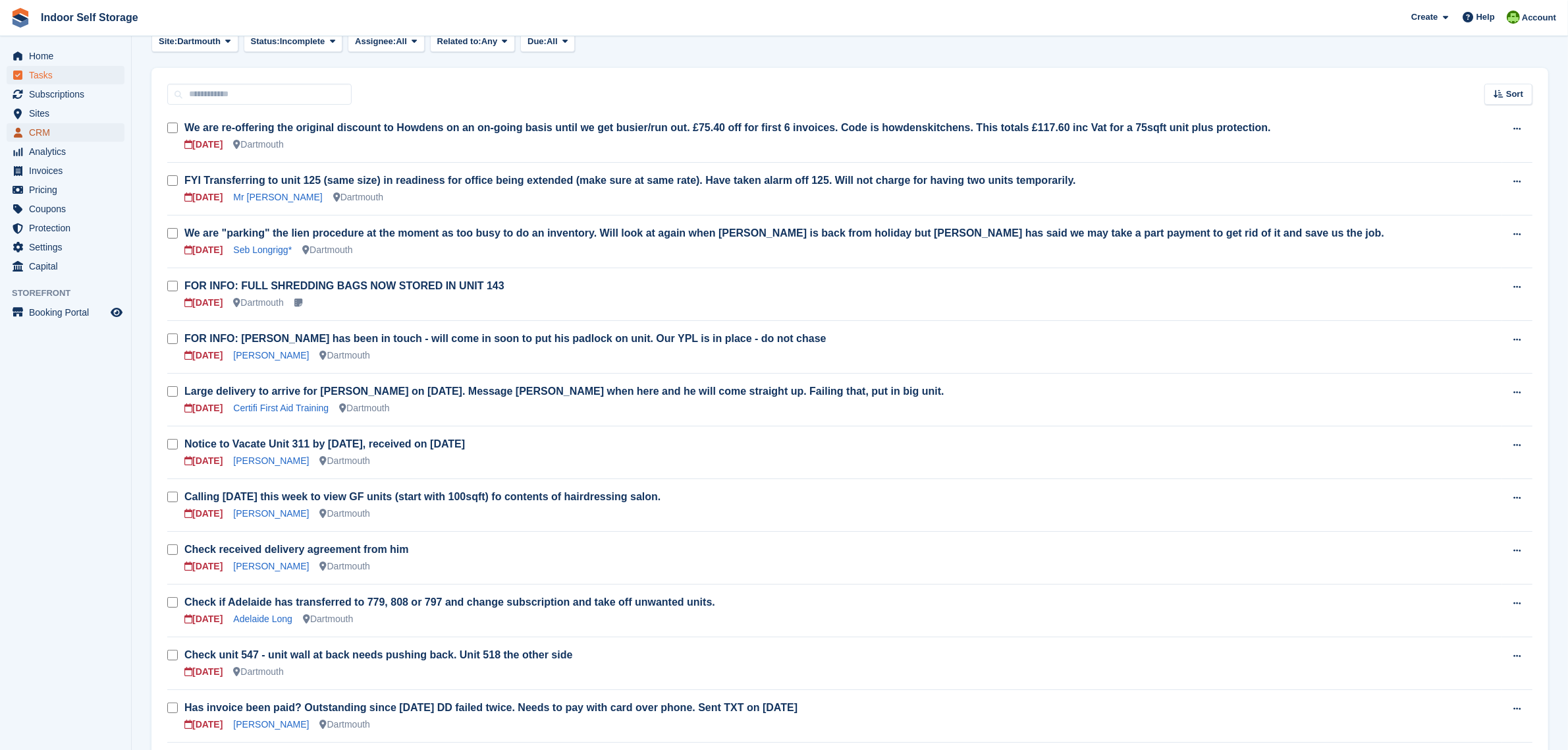
click at [43, 136] on span "CRM" at bounding box center [68, 132] width 79 height 18
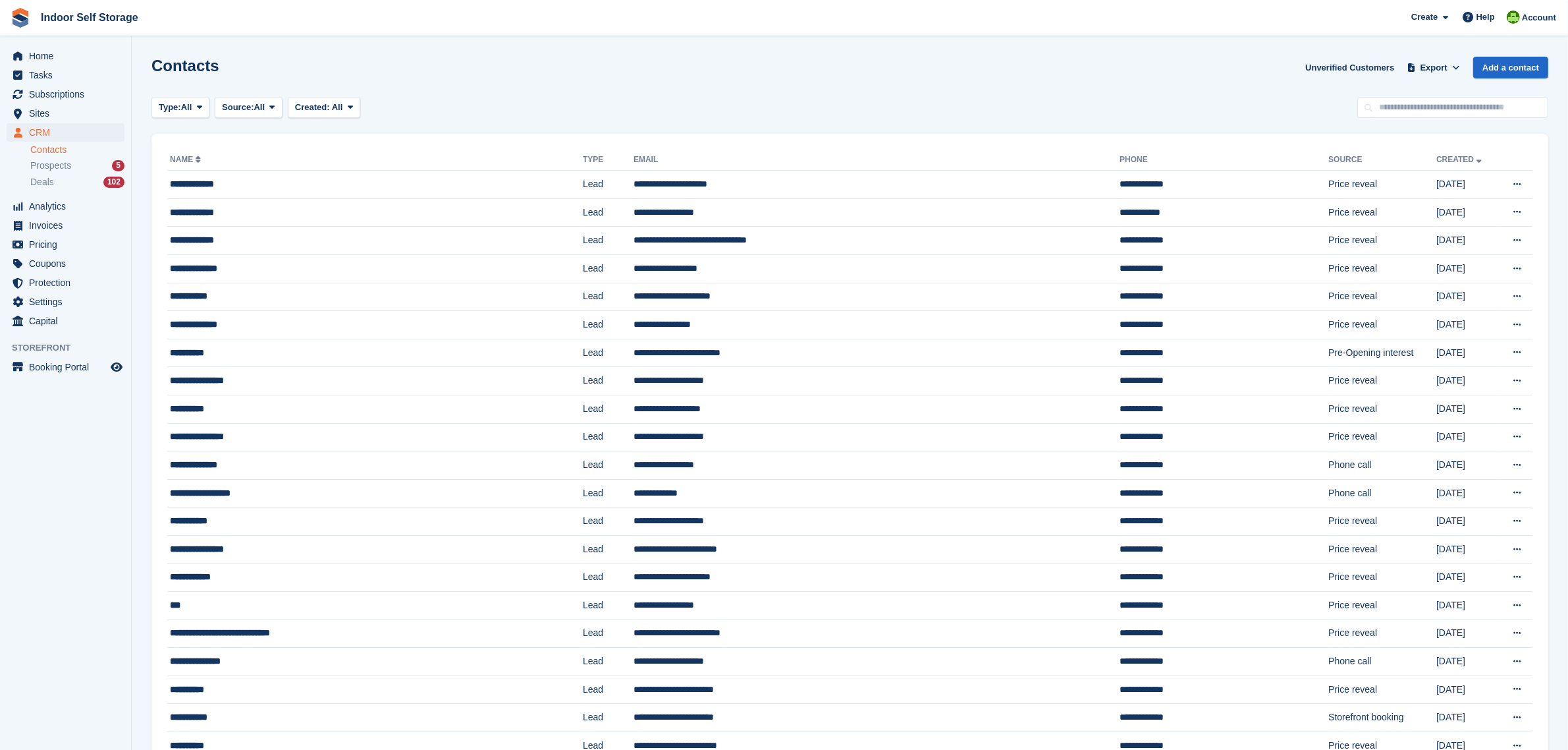
click at [49, 150] on link "Contacts" at bounding box center [77, 150] width 94 height 13
click at [1397, 109] on input "text" at bounding box center [1452, 107] width 191 height 22
type input "******"
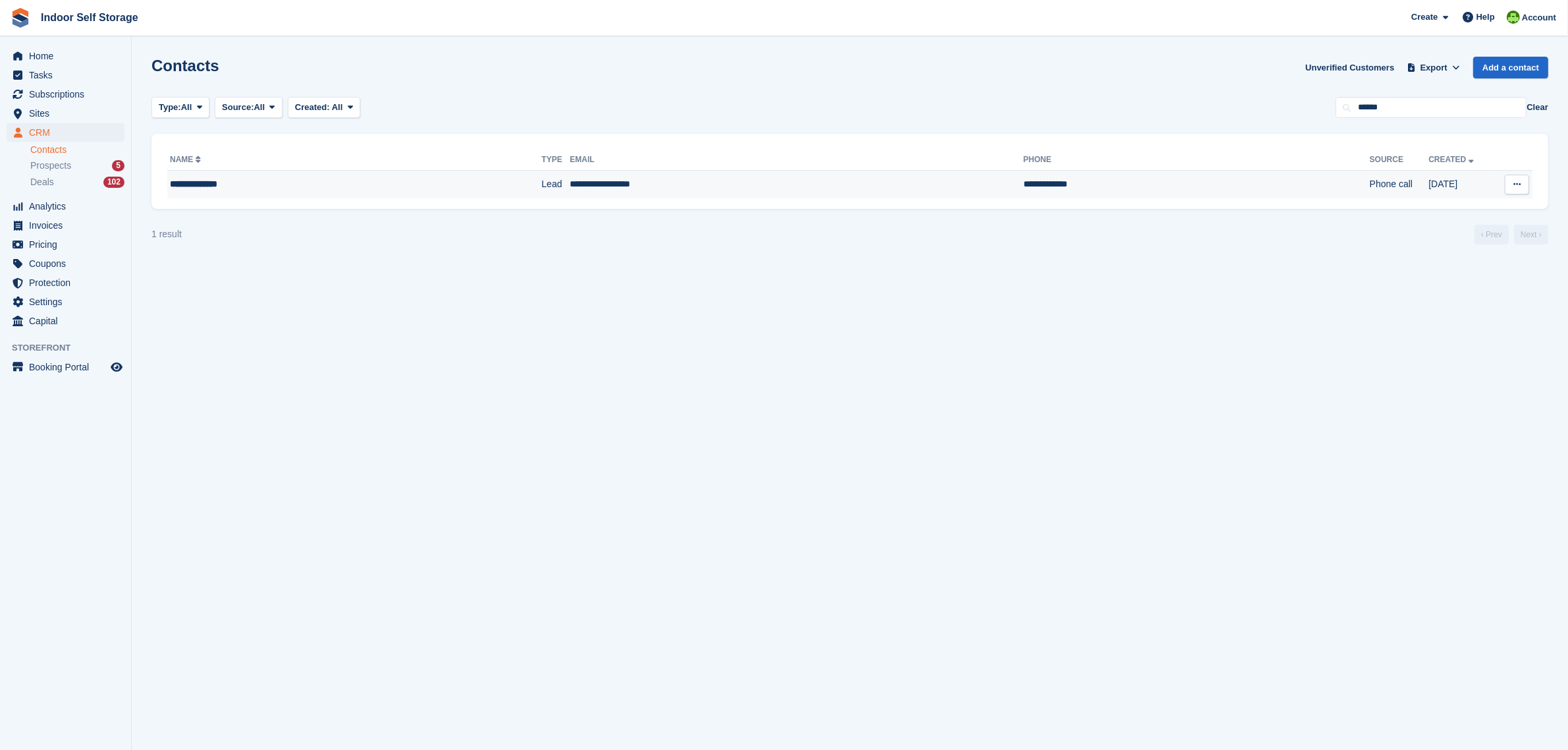
click at [570, 178] on td "**********" at bounding box center [796, 184] width 454 height 28
click at [570, 188] on td "**********" at bounding box center [796, 184] width 454 height 28
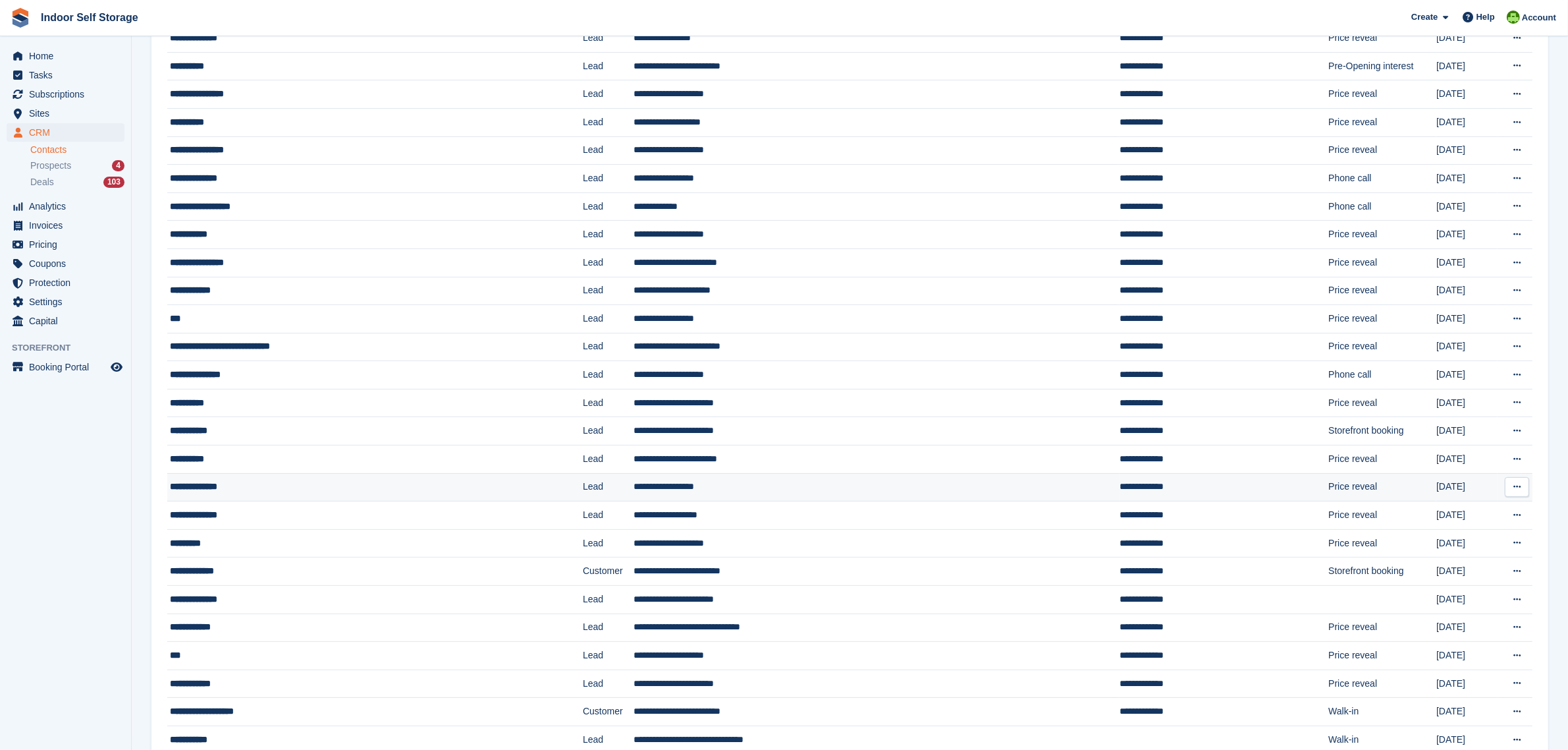
scroll to position [329, 0]
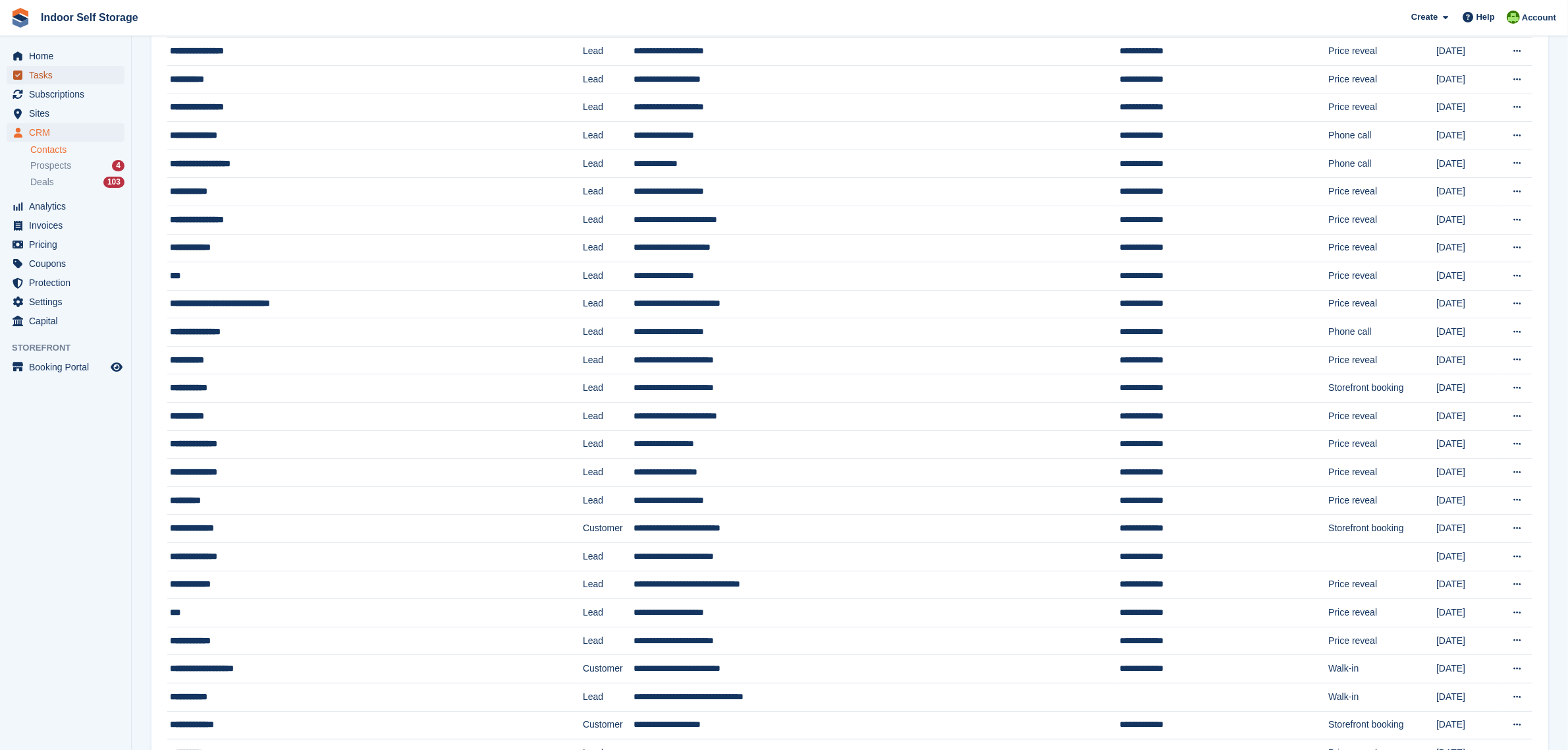
click at [45, 77] on span "Tasks" at bounding box center [68, 75] width 79 height 18
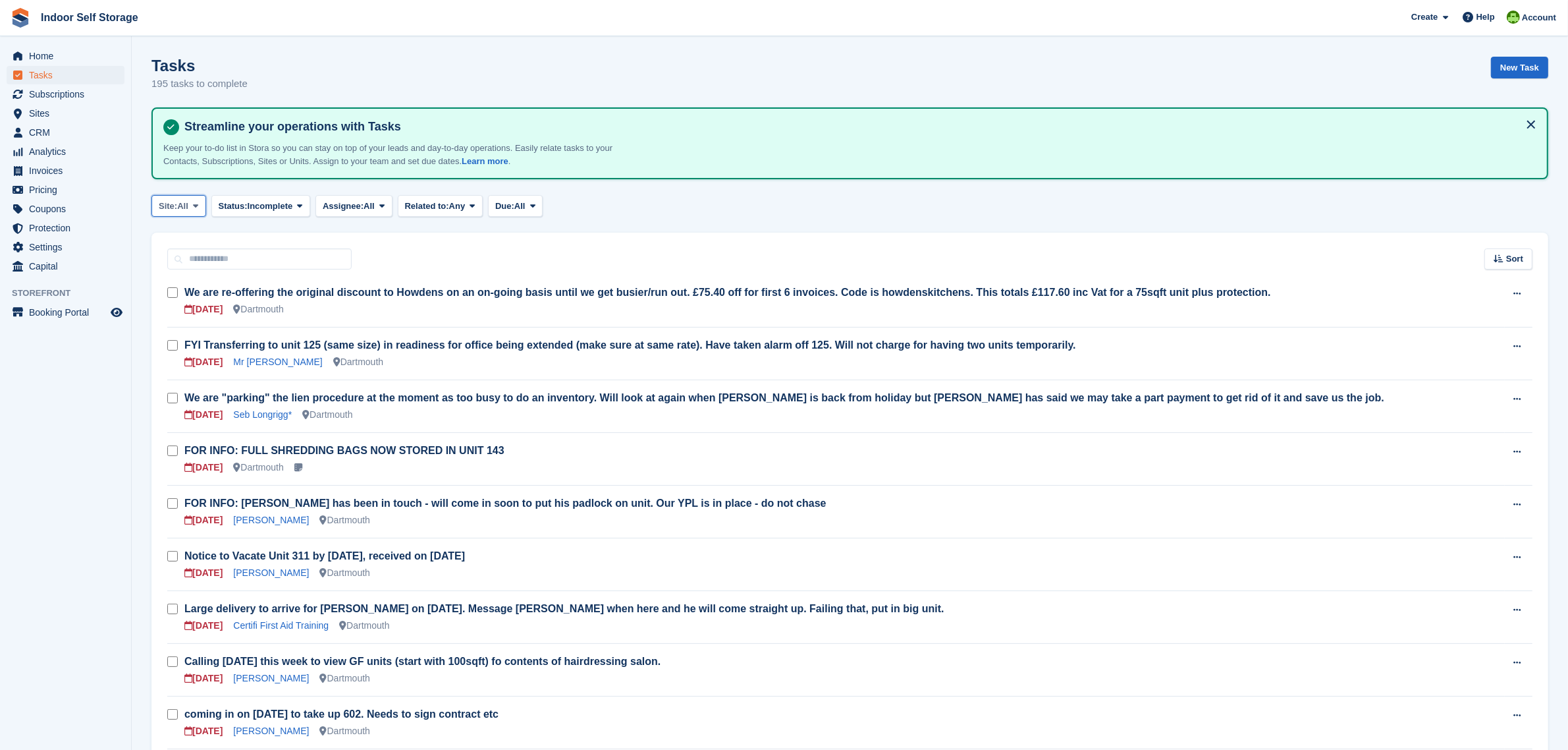
click at [179, 205] on button "Site: All" at bounding box center [179, 205] width 54 height 22
click at [183, 281] on link "Totnes" at bounding box center [214, 284] width 115 height 23
click at [163, 202] on span "Site:" at bounding box center [168, 205] width 18 height 13
click at [178, 258] on link "Dartmouth" at bounding box center [214, 261] width 115 height 23
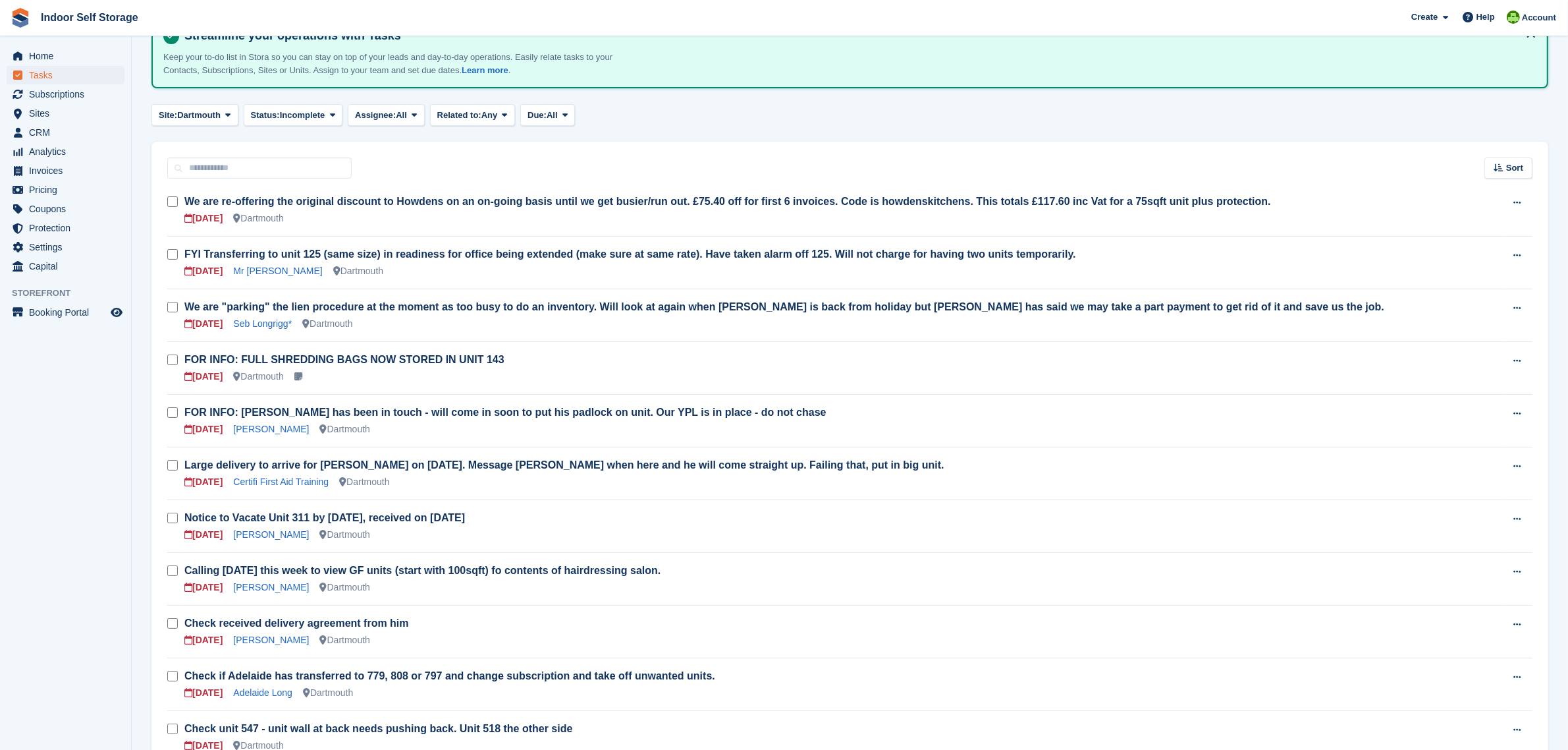
scroll to position [165, 0]
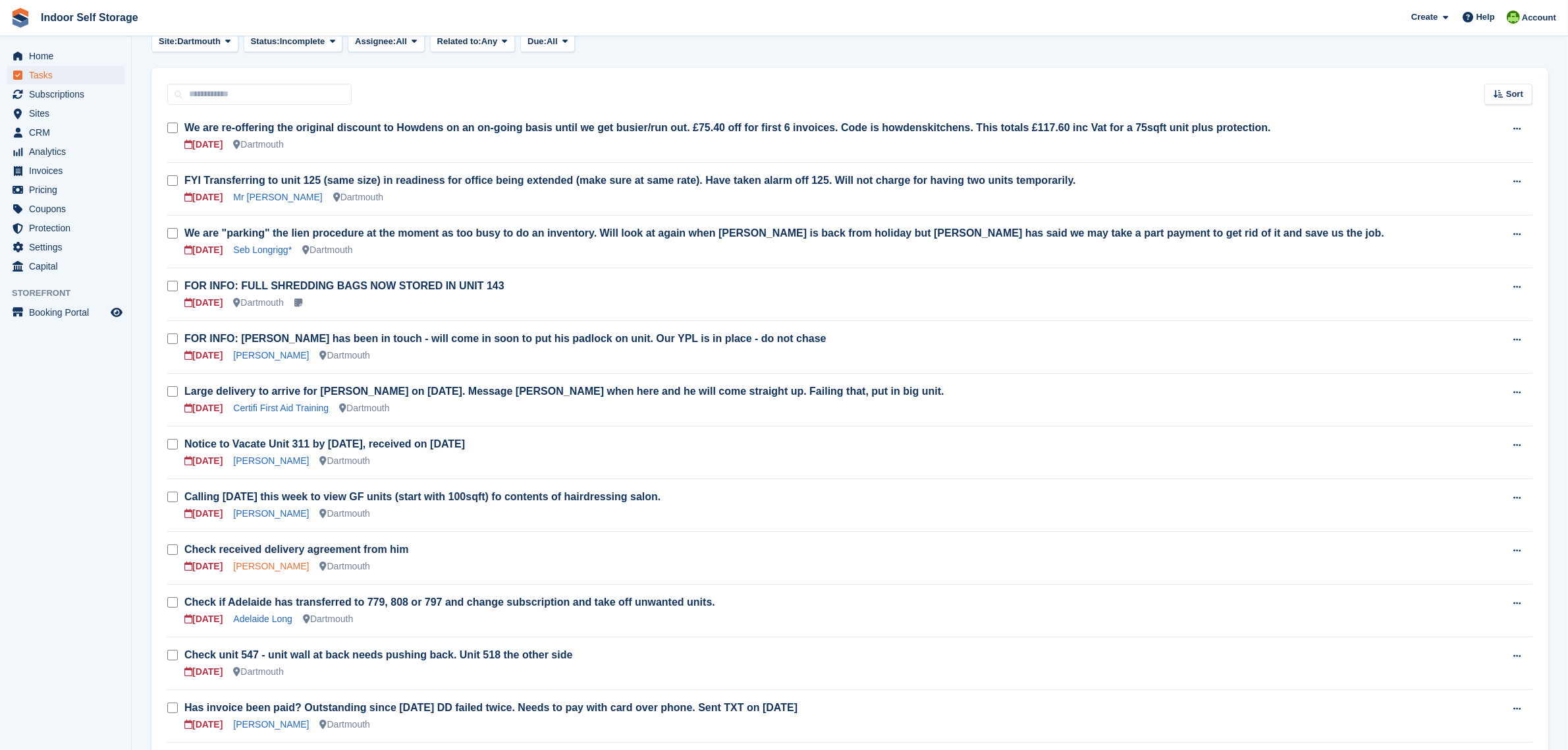
click at [285, 560] on link "[PERSON_NAME]" at bounding box center [271, 566] width 75 height 11
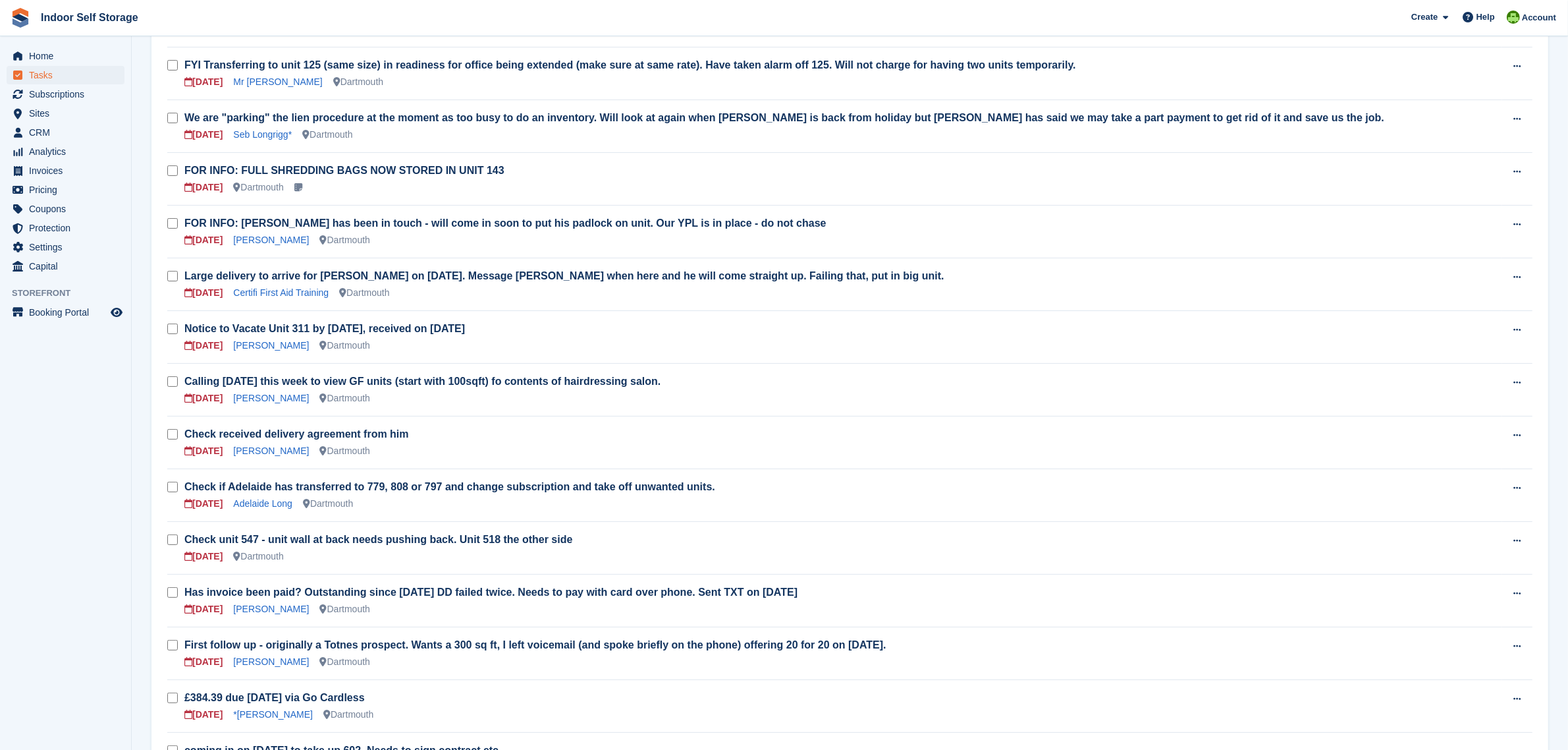
scroll to position [412, 0]
